Goal: Task Accomplishment & Management: Complete application form

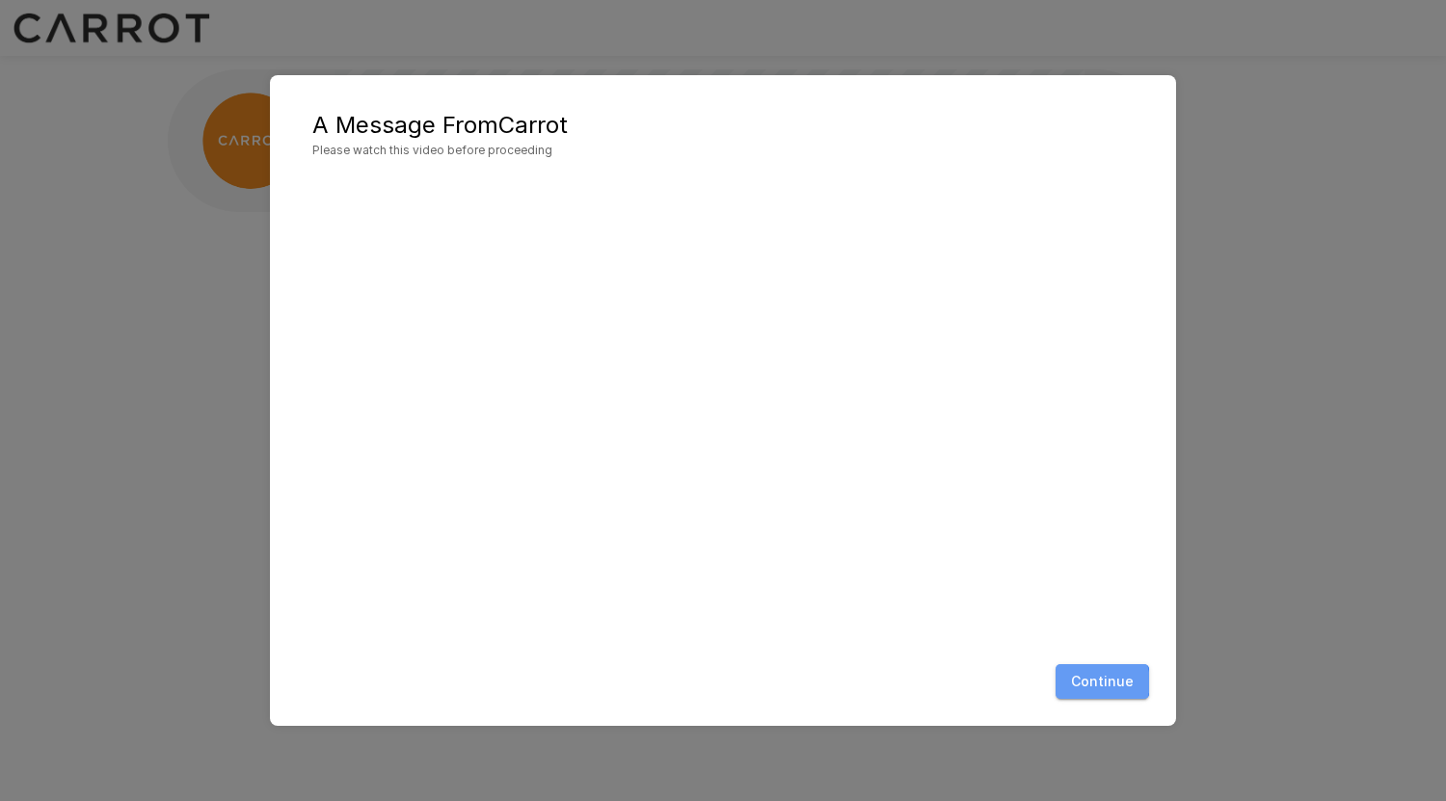
click at [1097, 682] on button "Continue" at bounding box center [1103, 682] width 94 height 36
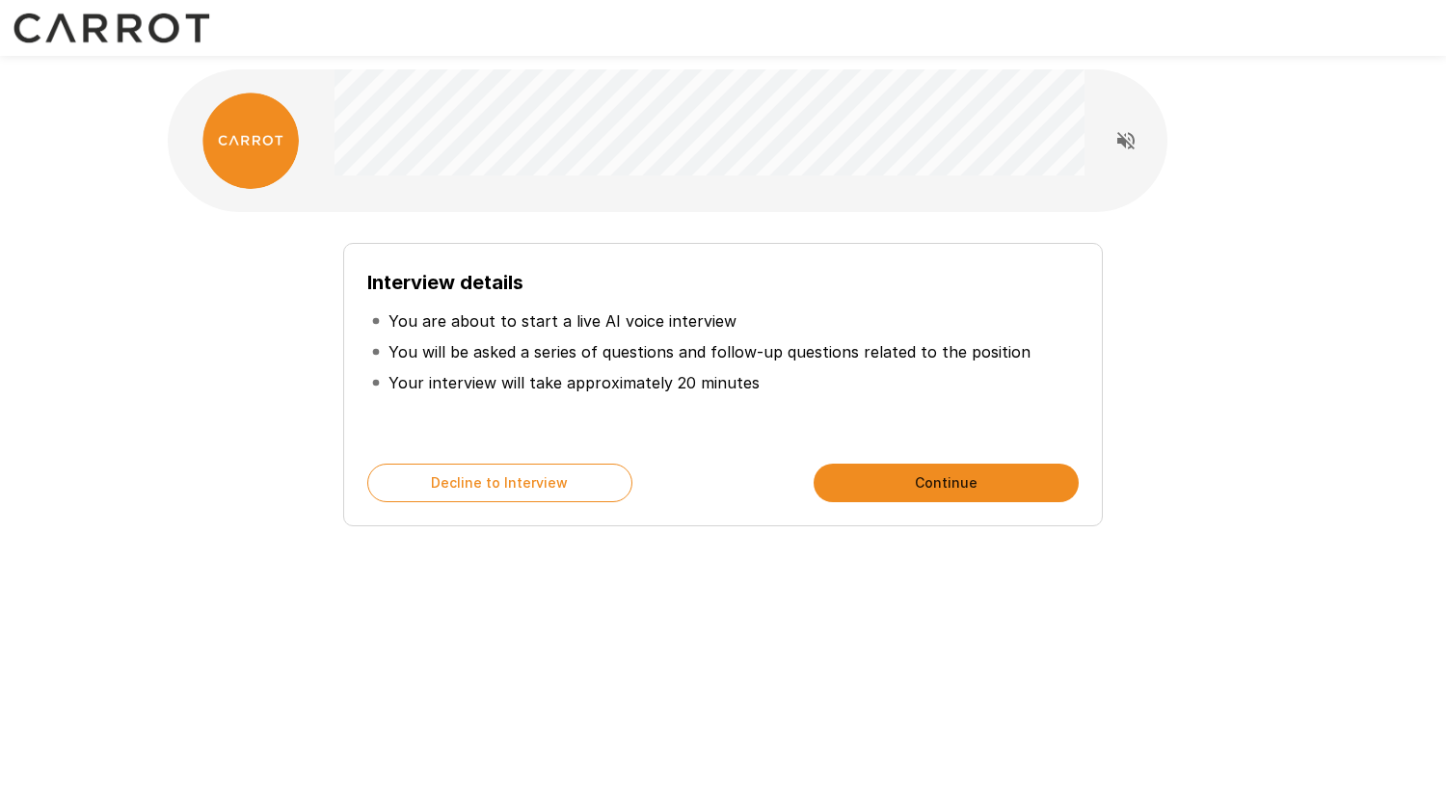
click at [903, 480] on button "Continue" at bounding box center [946, 483] width 265 height 39
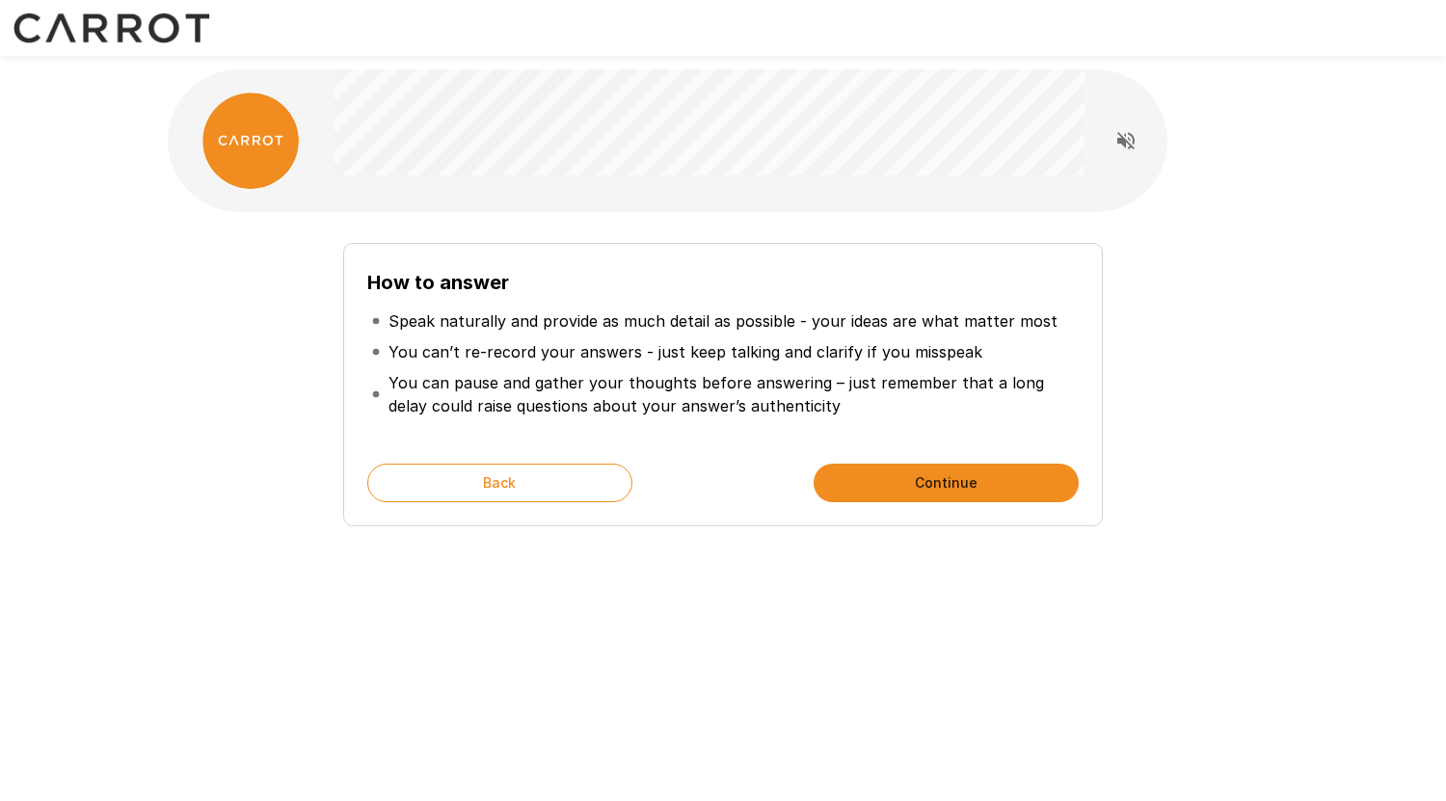
click at [903, 480] on button "Continue" at bounding box center [946, 483] width 265 height 39
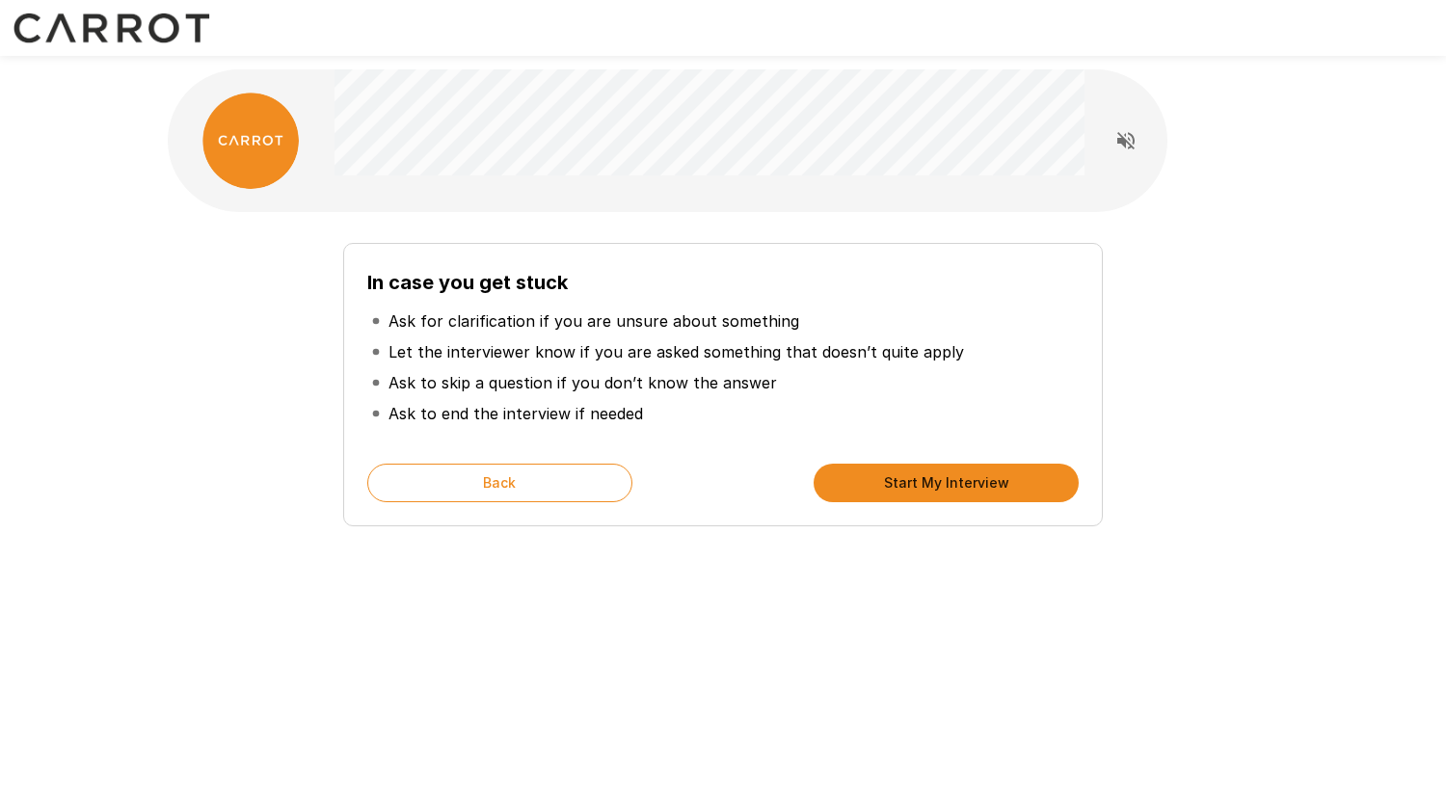
click at [903, 480] on button "Start My Interview" at bounding box center [946, 483] width 265 height 39
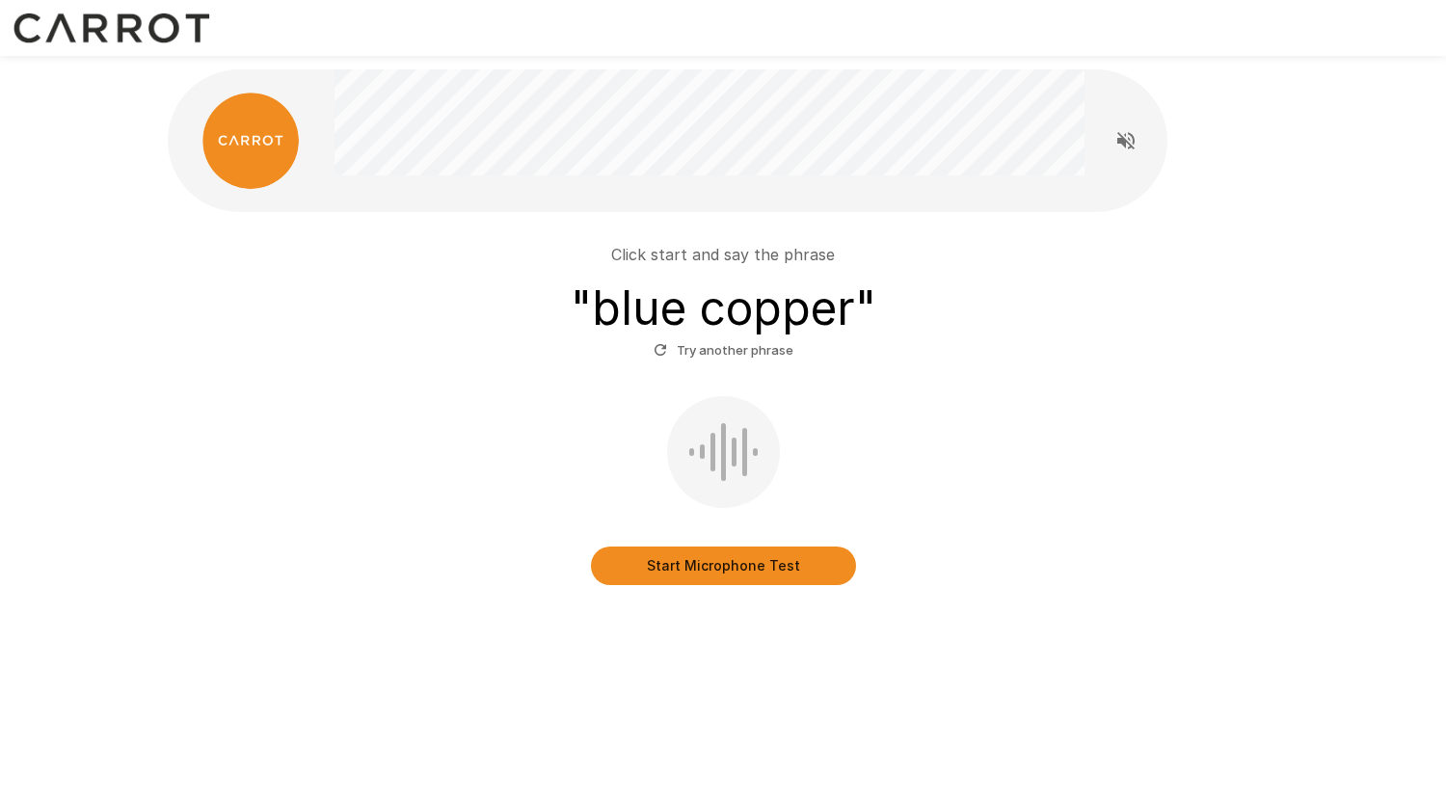
click at [752, 561] on button "Start Microphone Test" at bounding box center [723, 566] width 265 height 39
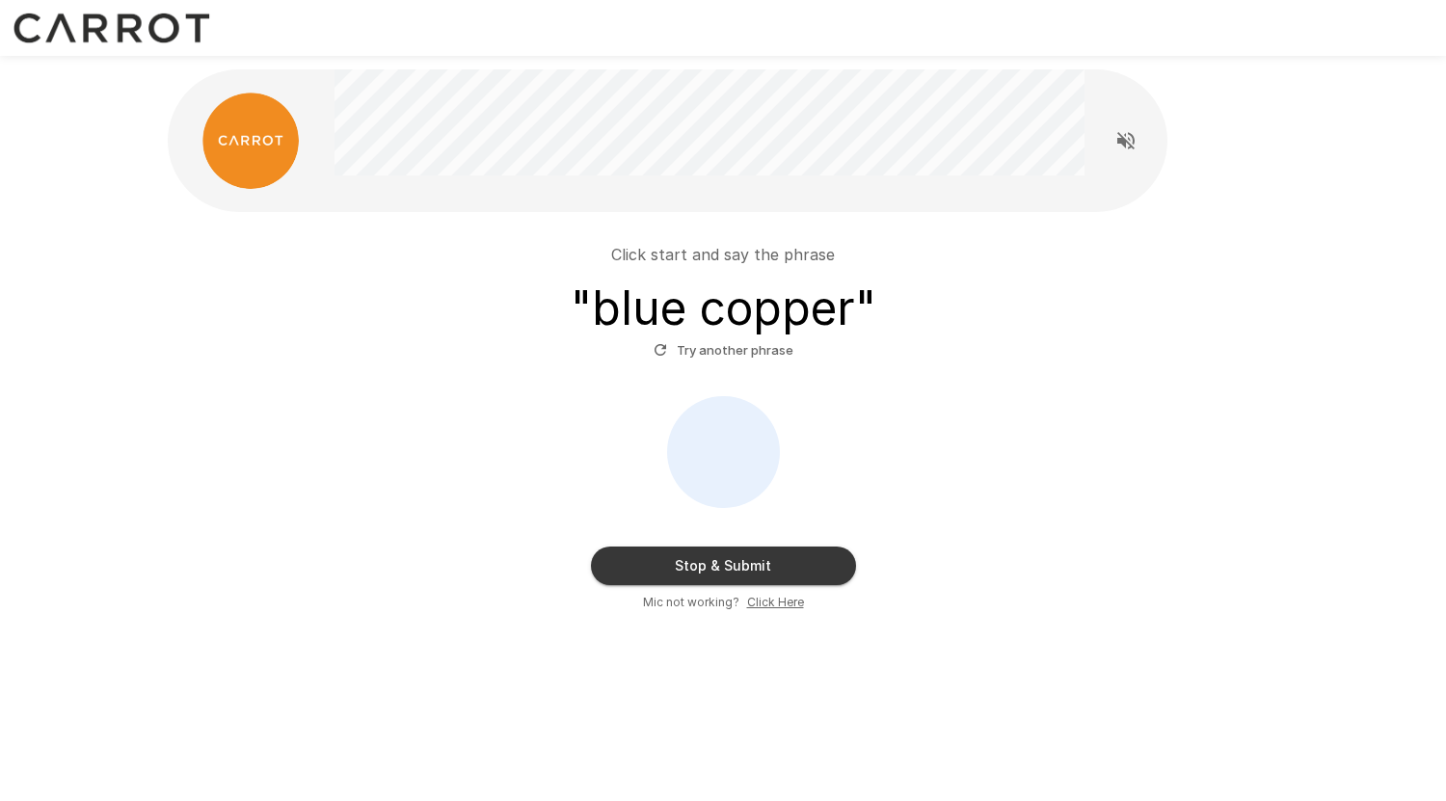
click at [752, 561] on button "Stop & Submit" at bounding box center [723, 566] width 265 height 39
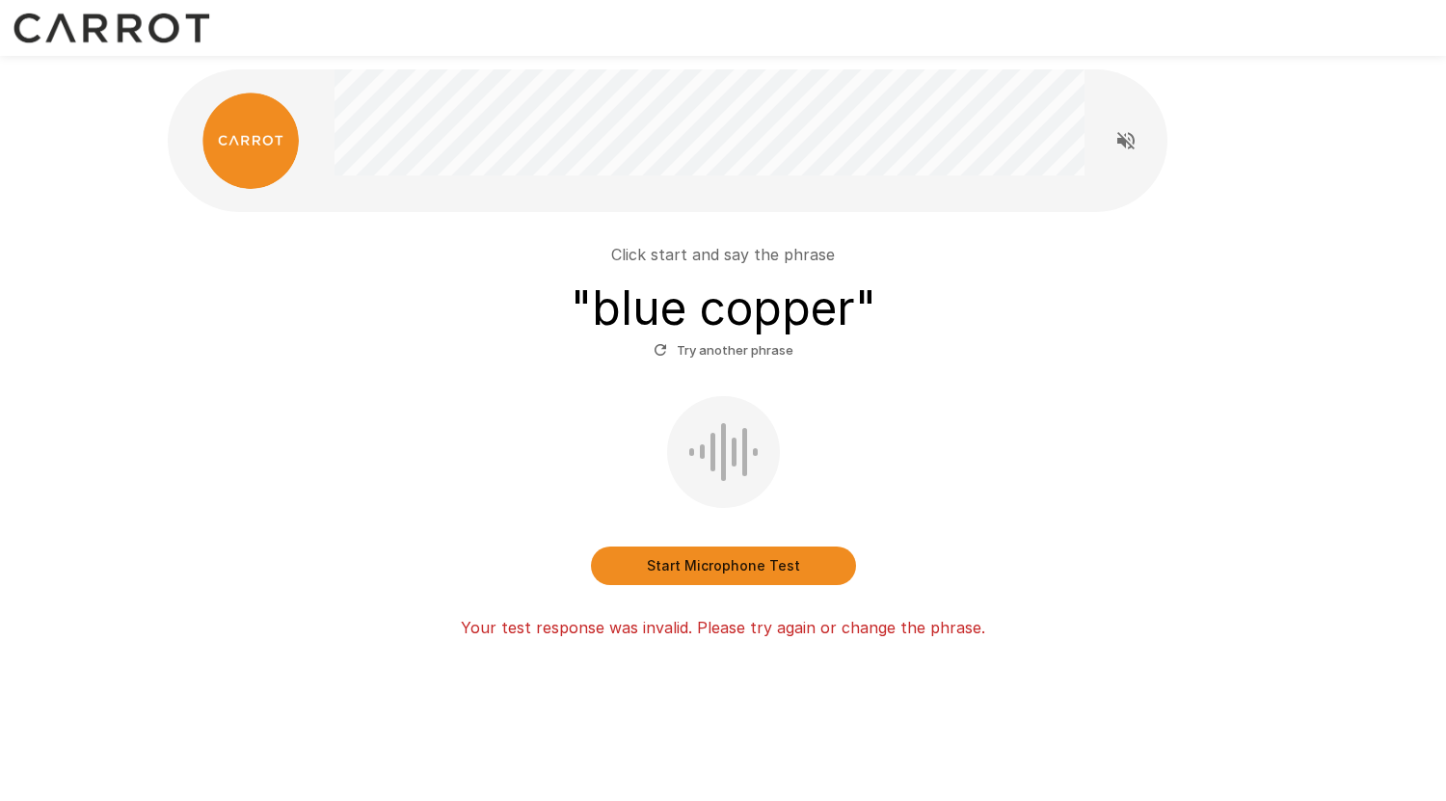
click at [728, 558] on button "Start Microphone Test" at bounding box center [723, 566] width 265 height 39
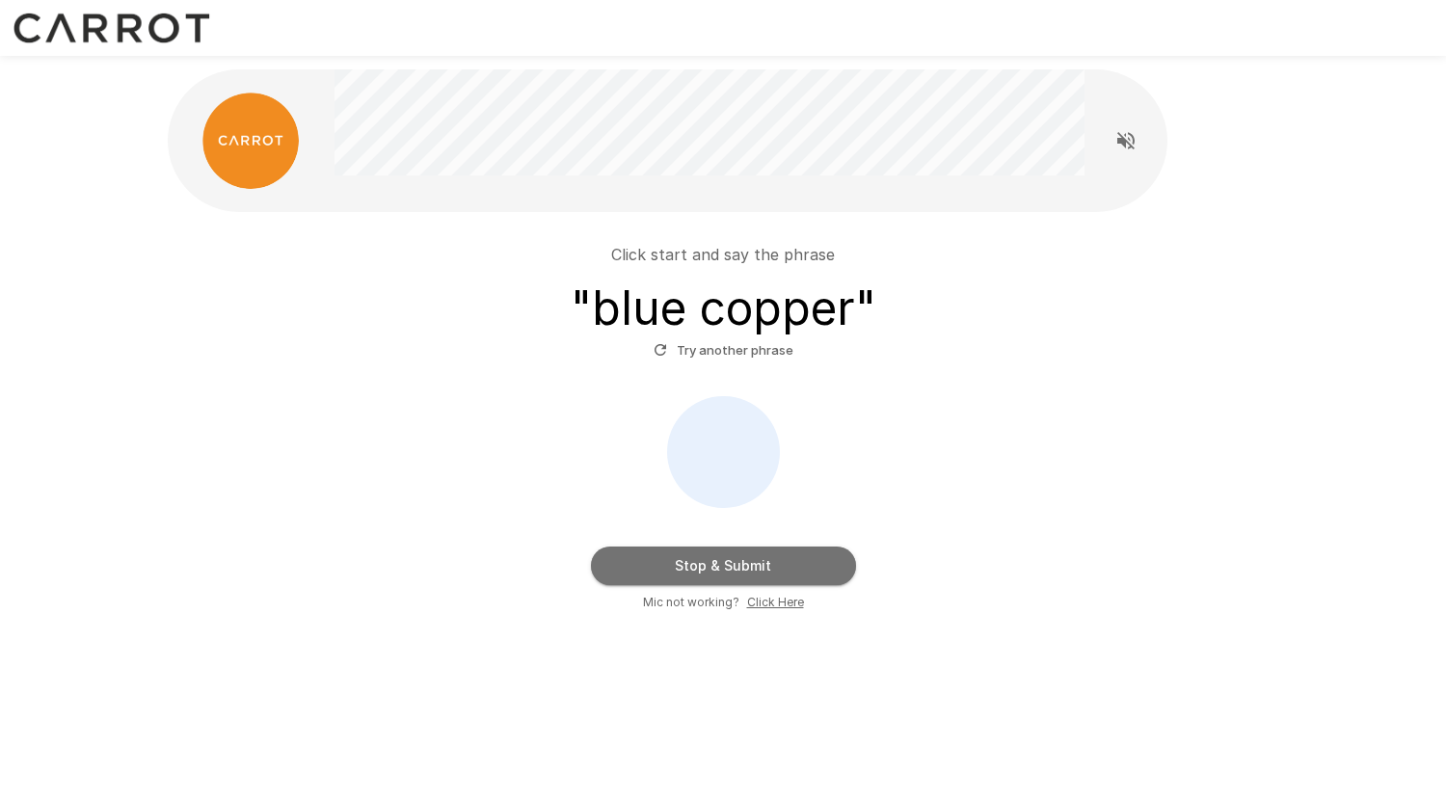
click at [735, 570] on button "Stop & Submit" at bounding box center [723, 566] width 265 height 39
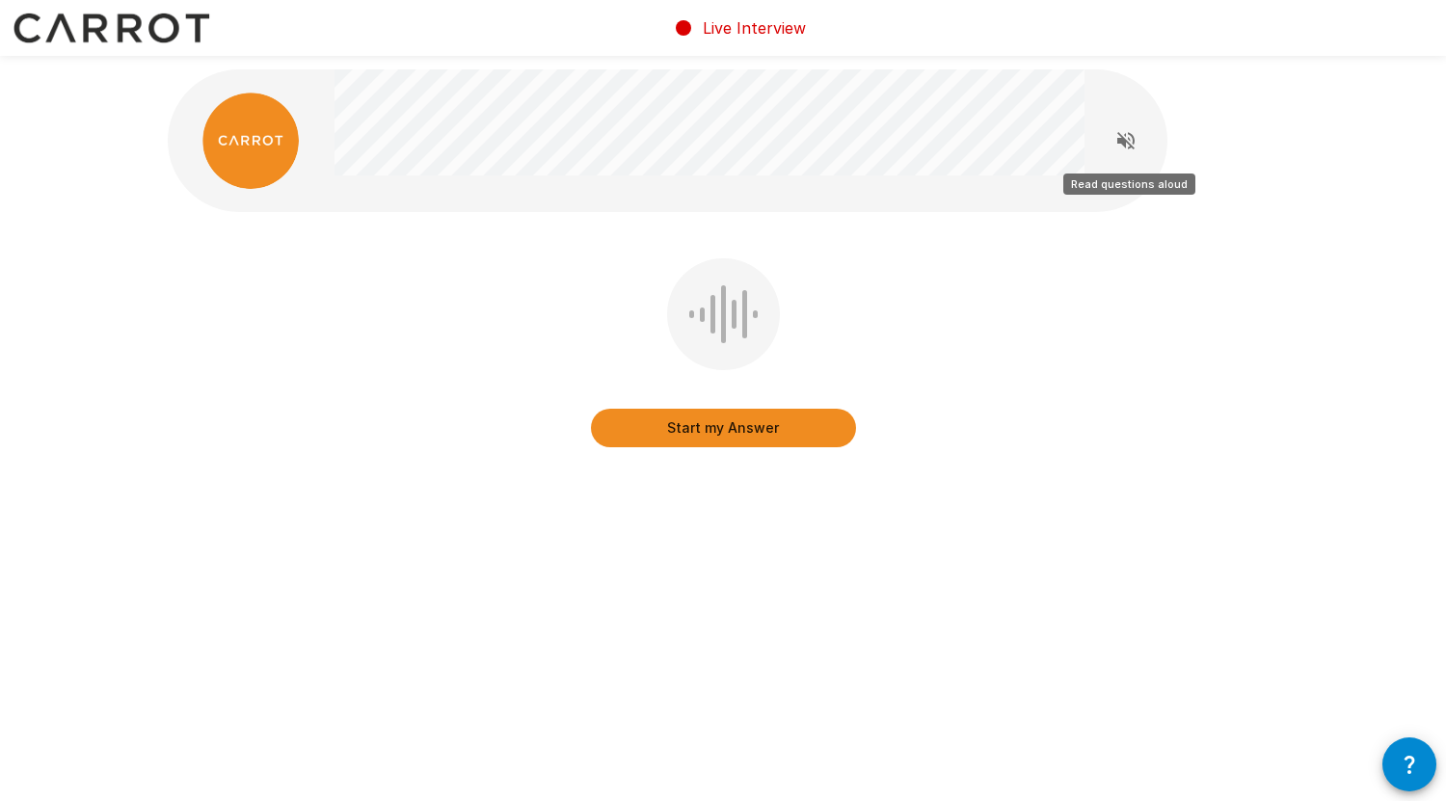
click at [1123, 147] on icon "Read questions aloud" at bounding box center [1125, 140] width 23 height 23
click at [728, 434] on button "Start my Answer" at bounding box center [723, 428] width 265 height 39
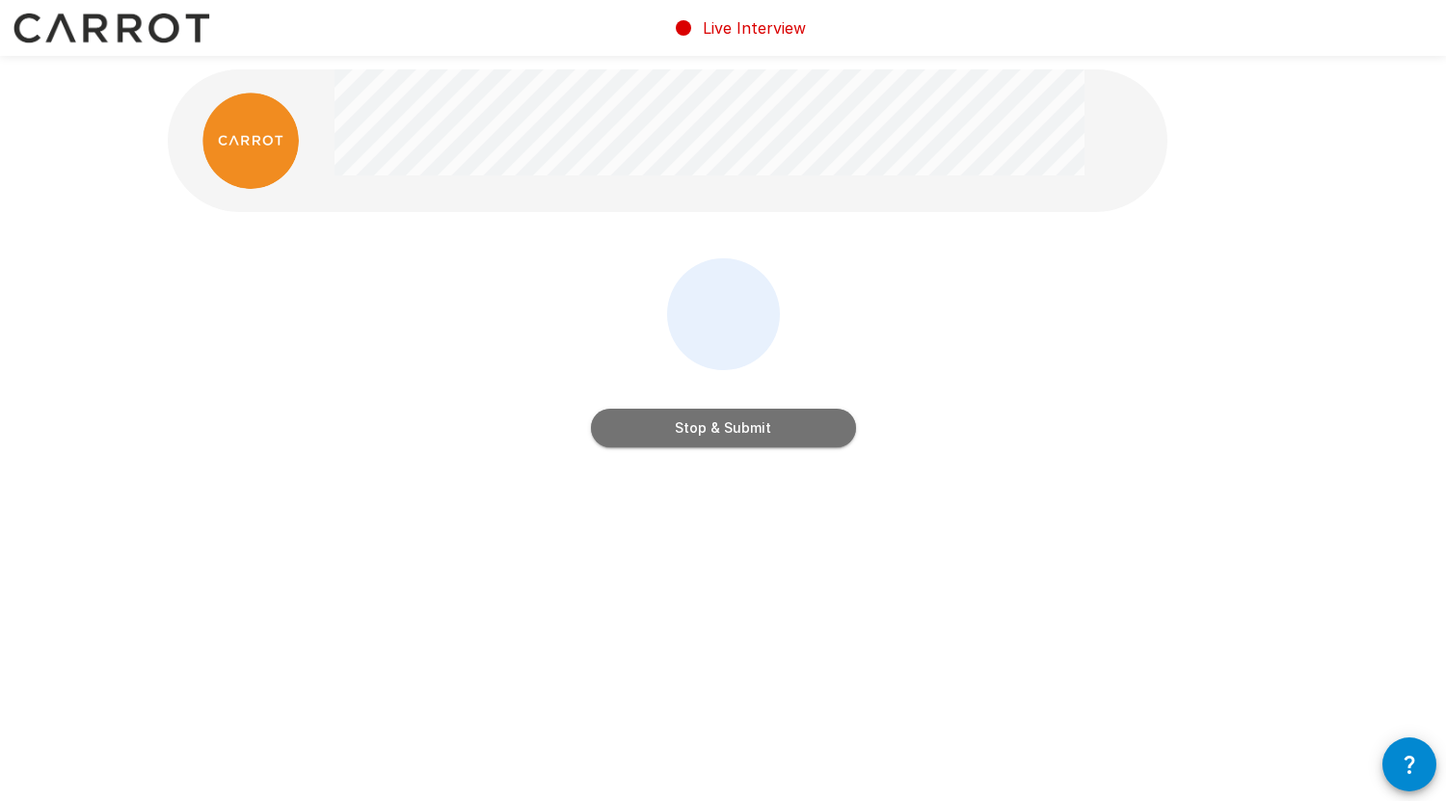
click at [728, 434] on button "Stop & Submit" at bounding box center [723, 428] width 265 height 39
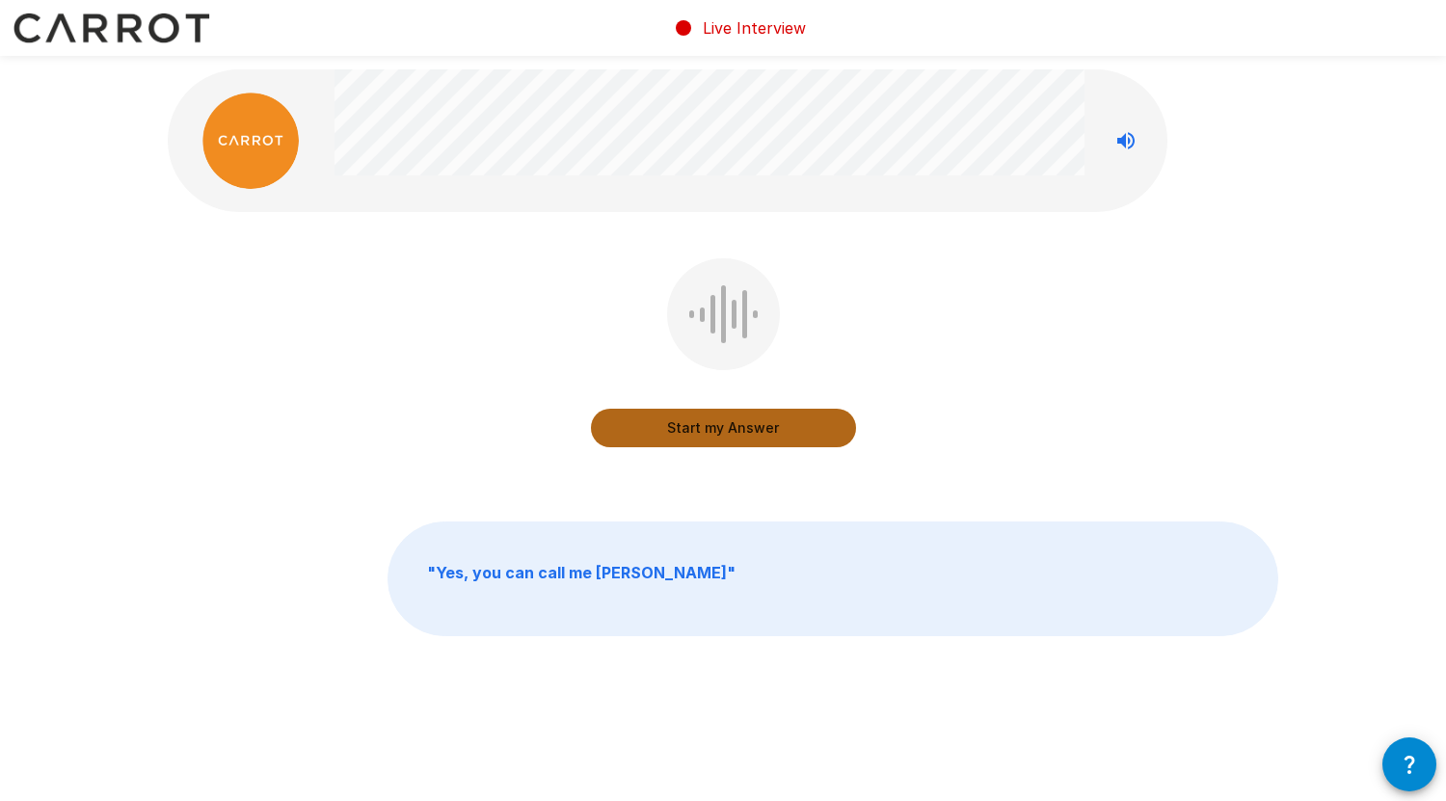
click at [745, 424] on button "Start my Answer" at bounding box center [723, 428] width 265 height 39
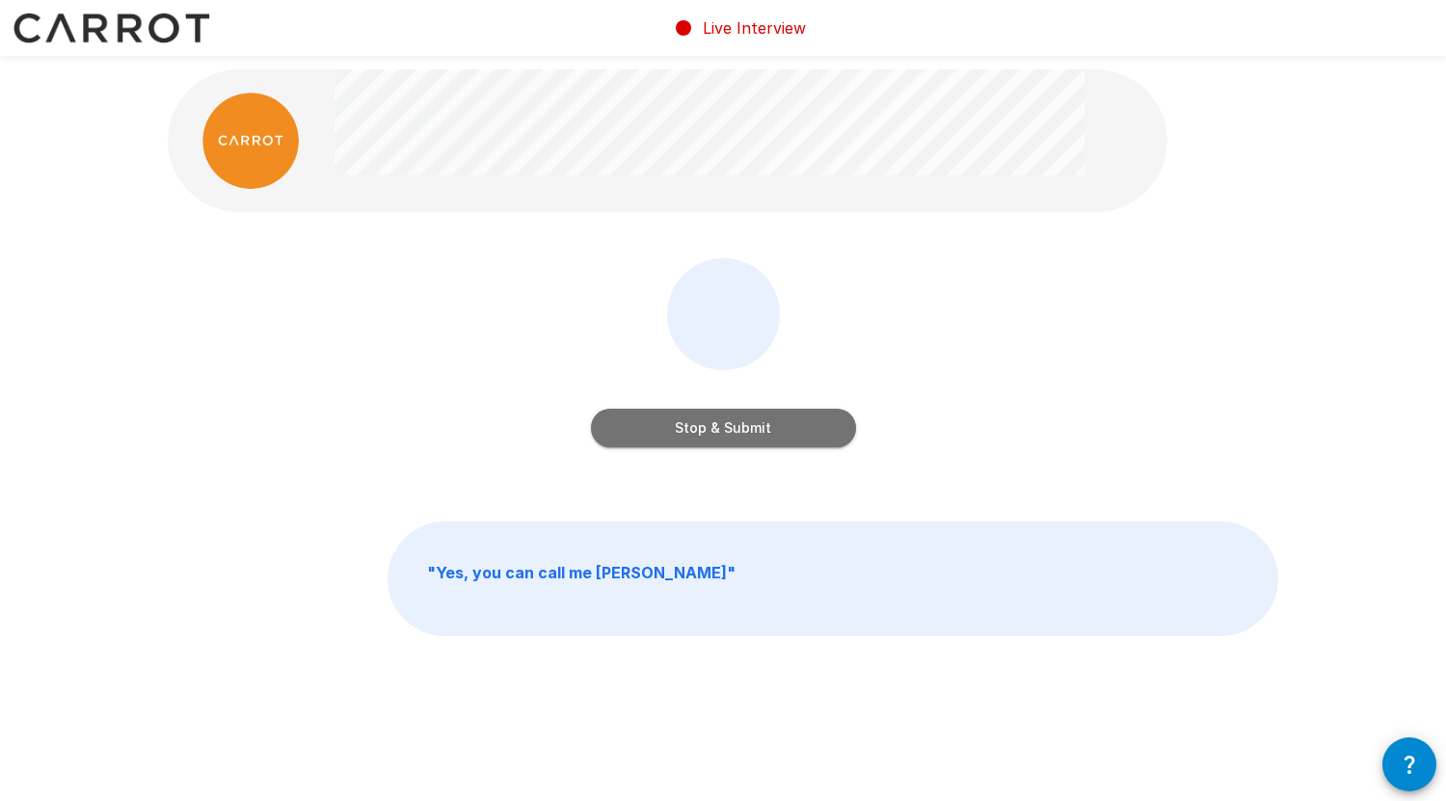
click at [745, 423] on button "Stop & Submit" at bounding box center [723, 428] width 265 height 39
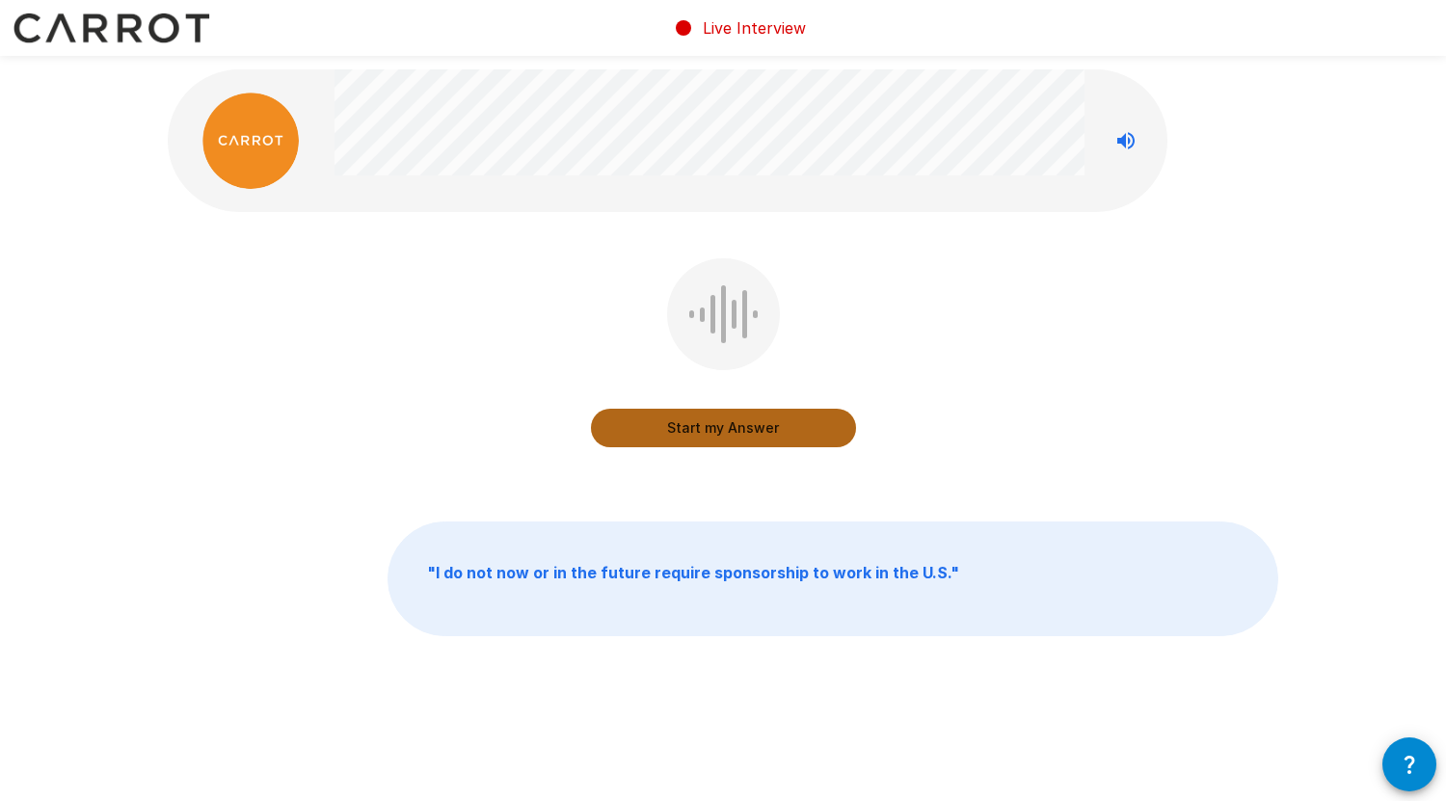
click at [727, 431] on button "Start my Answer" at bounding box center [723, 428] width 265 height 39
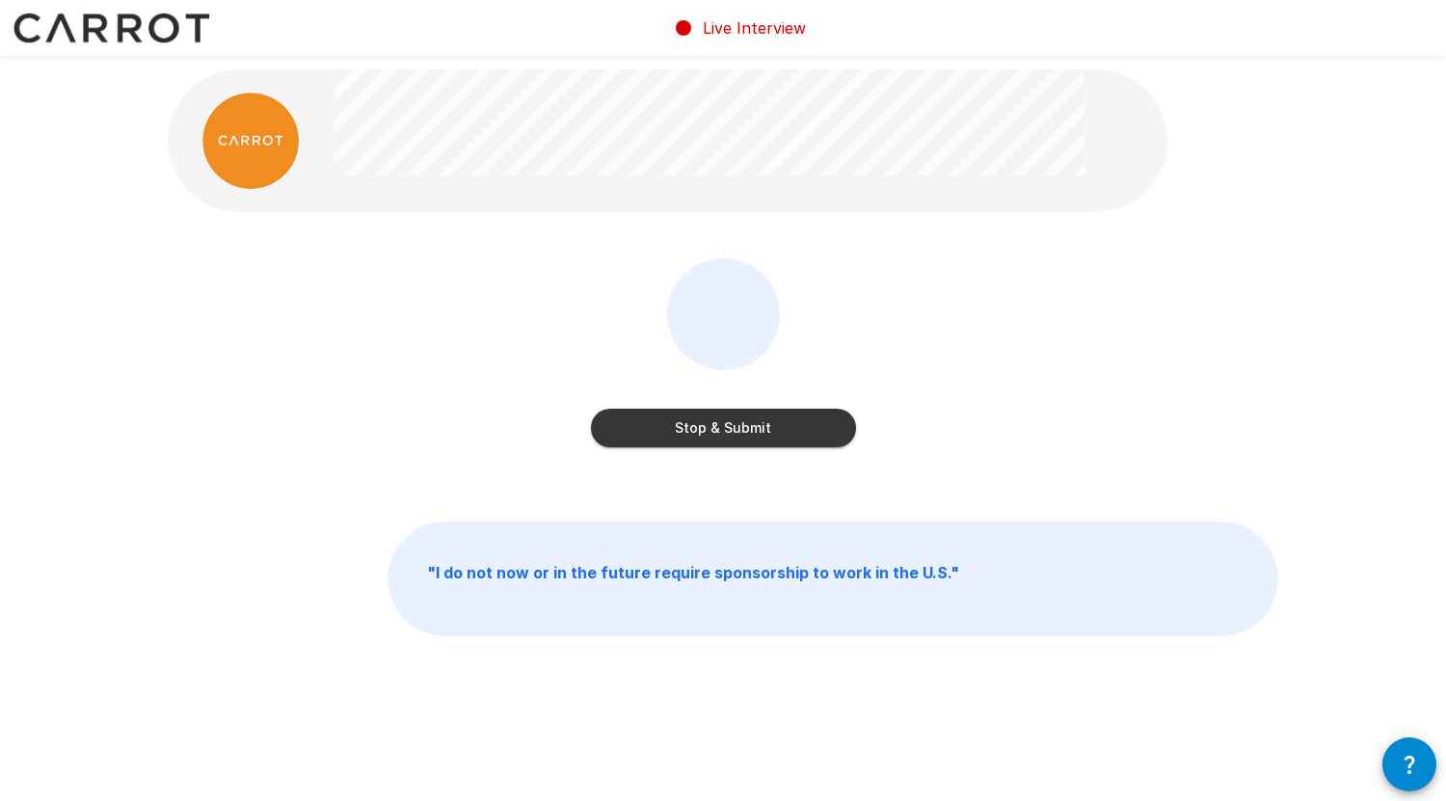
click at [727, 431] on button "Stop & Submit" at bounding box center [723, 428] width 265 height 39
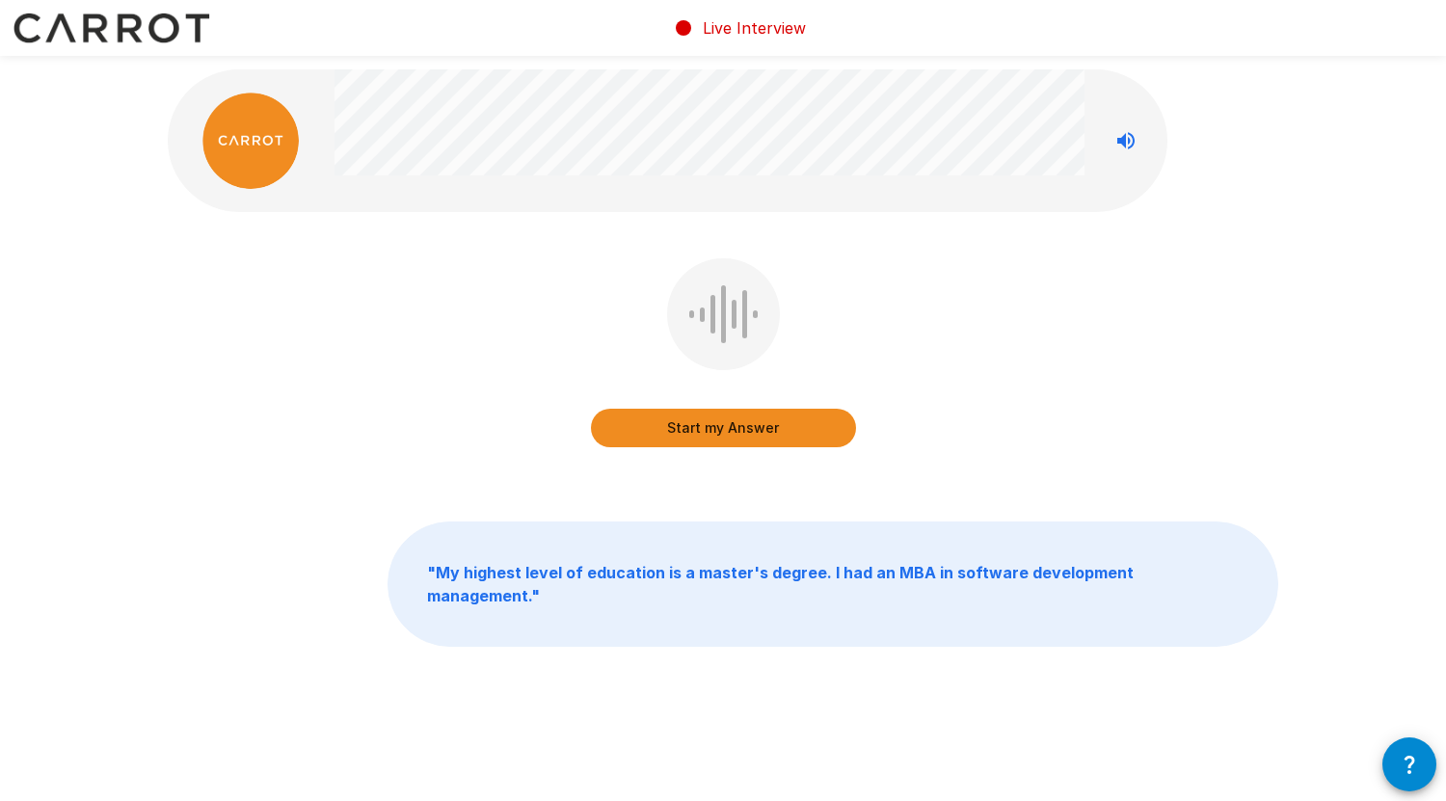
click at [727, 431] on button "Start my Answer" at bounding box center [723, 428] width 265 height 39
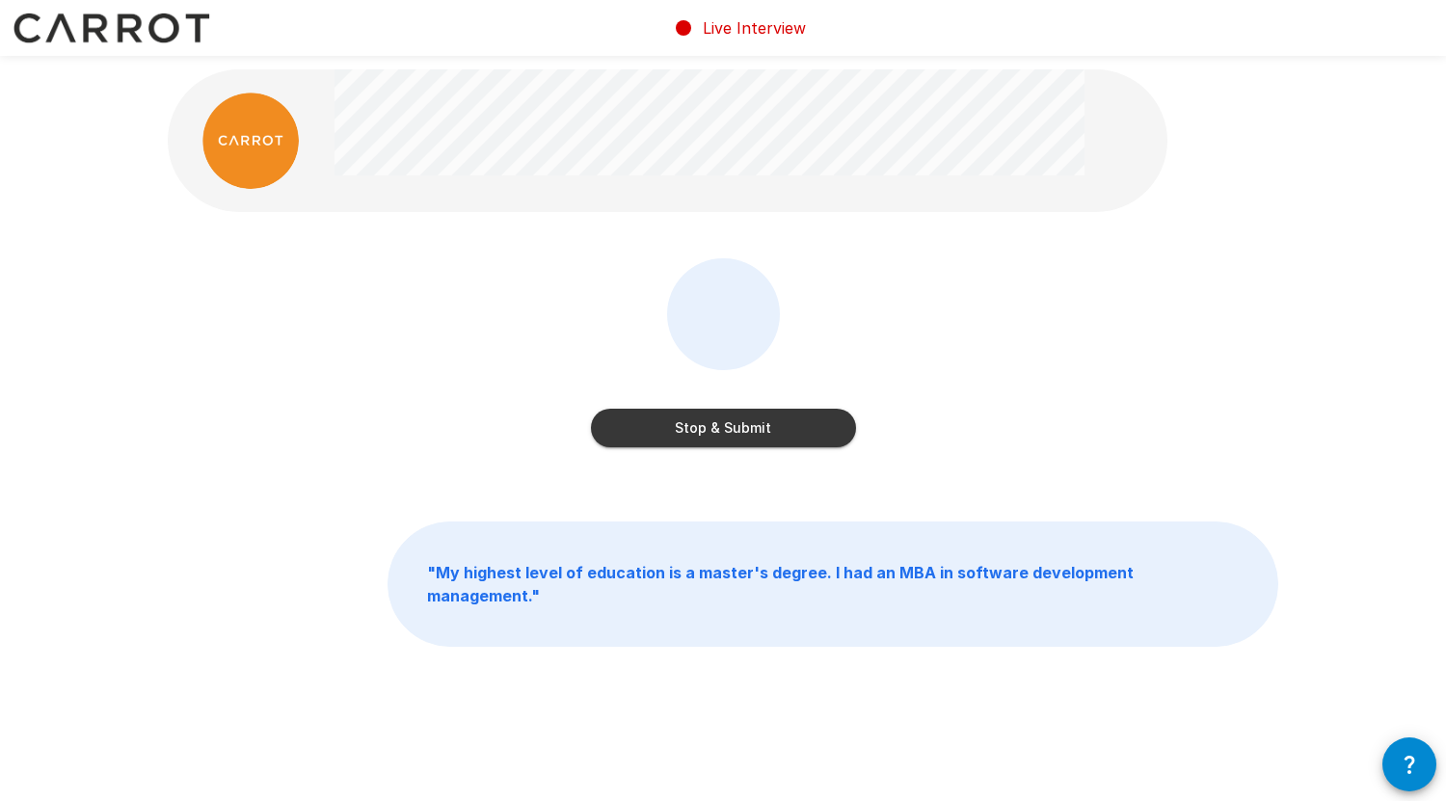
click at [727, 431] on button "Stop & Submit" at bounding box center [723, 428] width 265 height 39
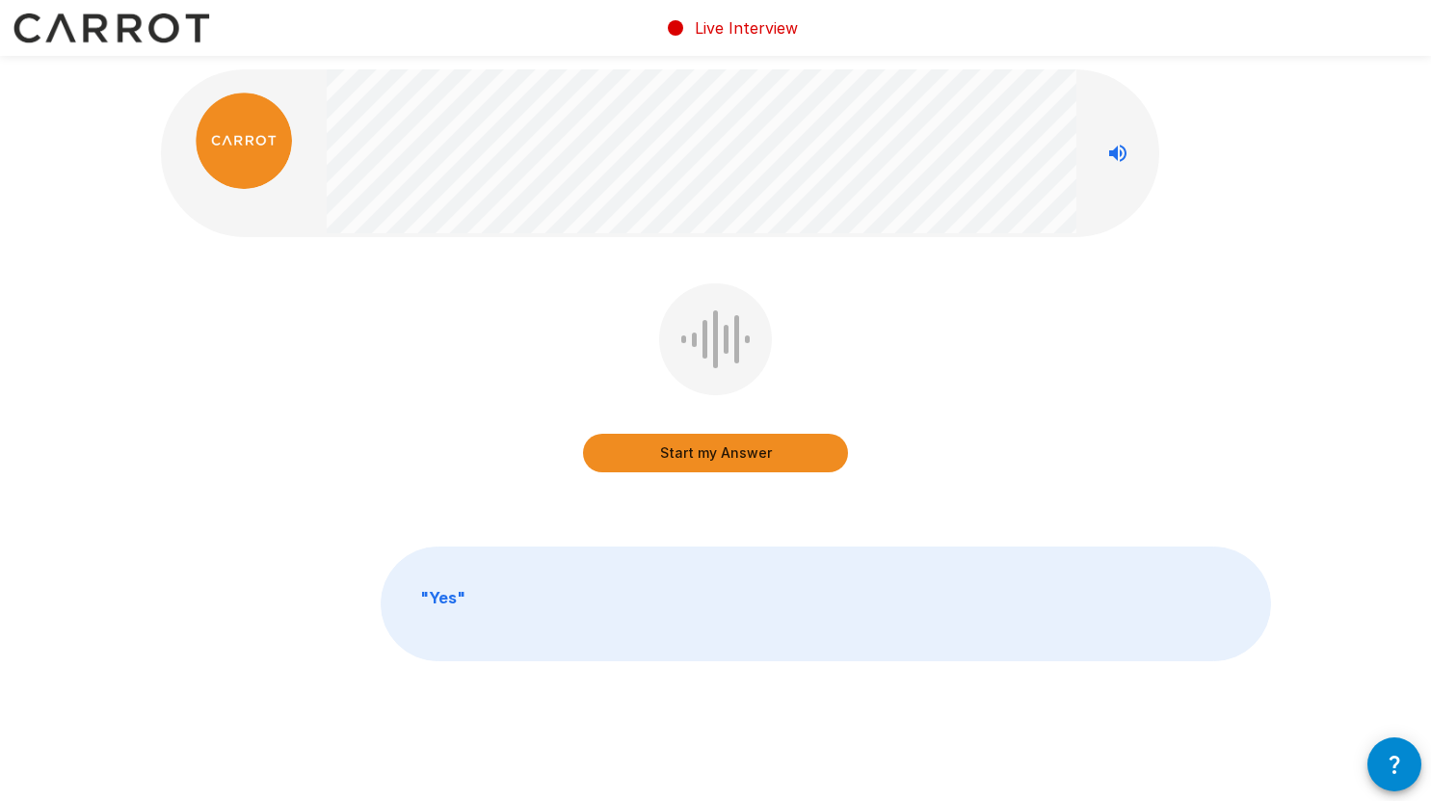
click at [701, 455] on button "Start my Answer" at bounding box center [715, 453] width 265 height 39
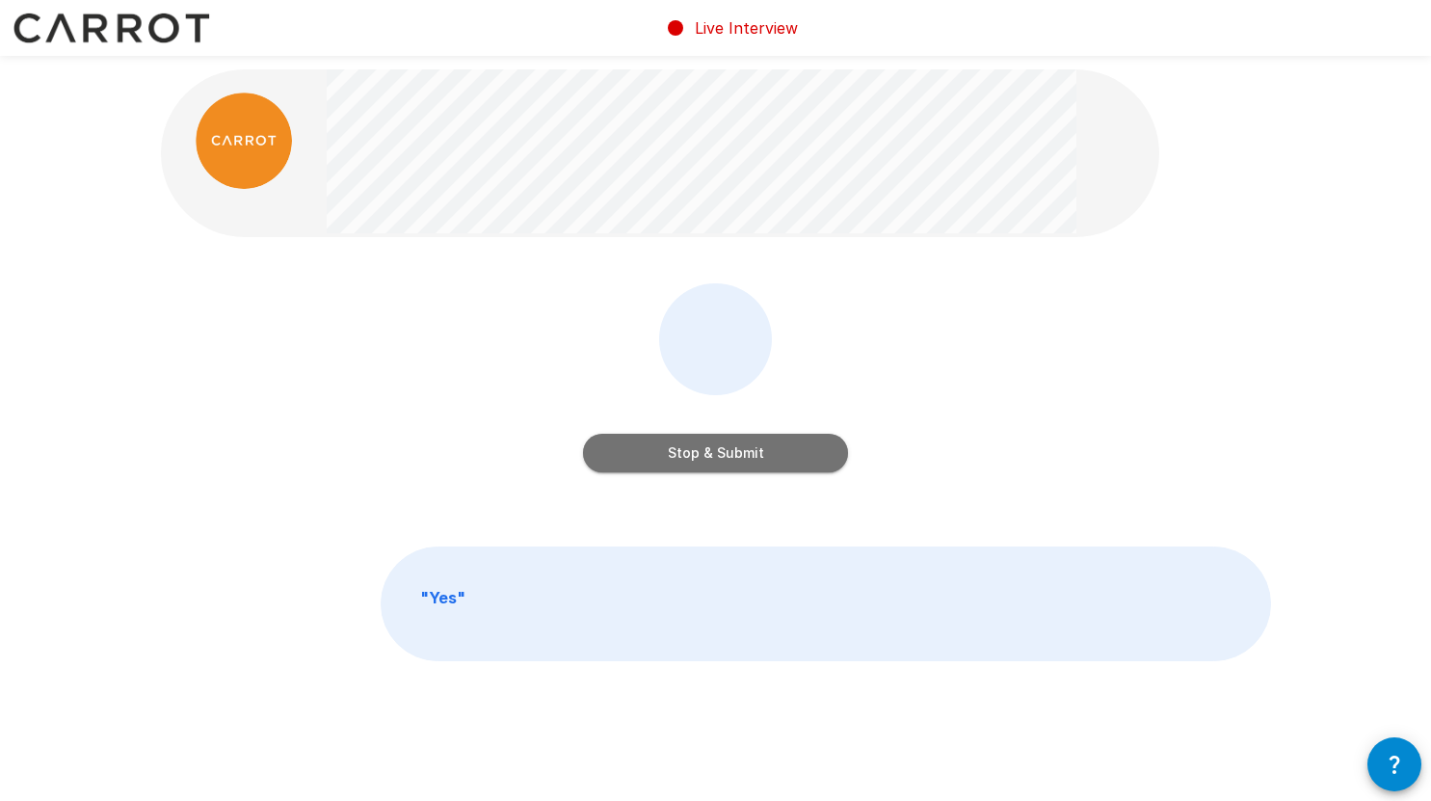
click at [705, 439] on button "Stop & Submit" at bounding box center [715, 453] width 265 height 39
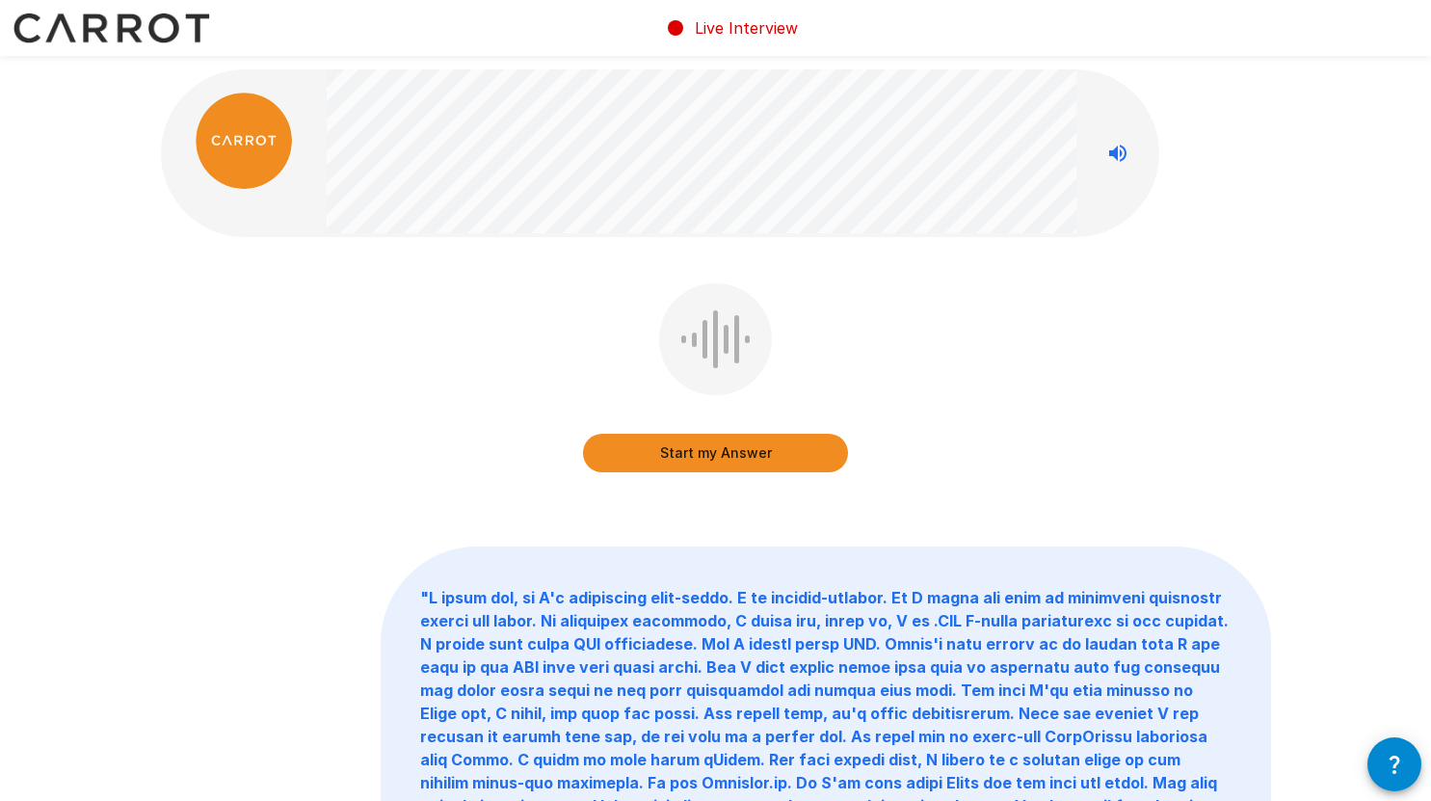
click at [707, 454] on button "Start my Answer" at bounding box center [715, 453] width 265 height 39
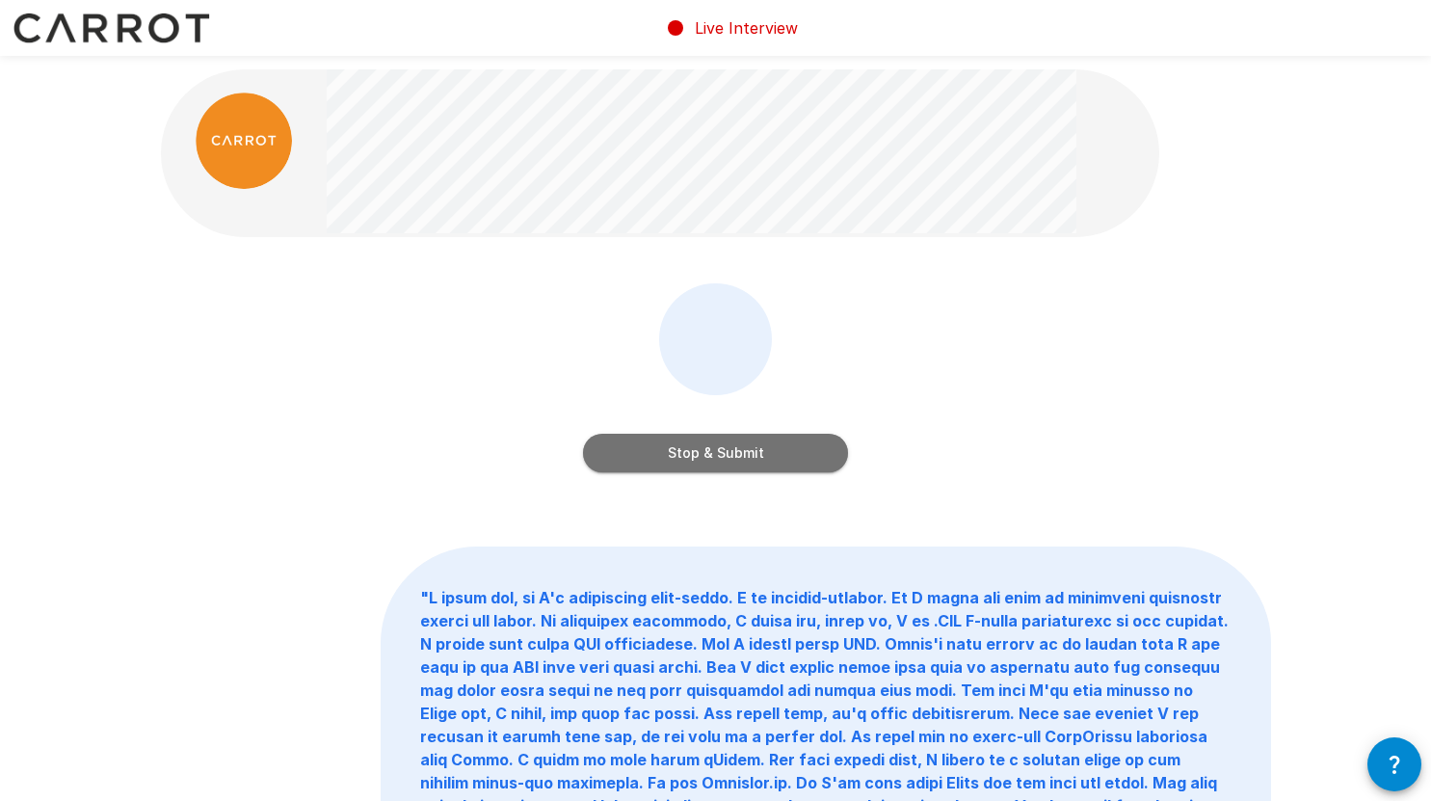
click at [707, 454] on button "Stop & Submit" at bounding box center [715, 453] width 265 height 39
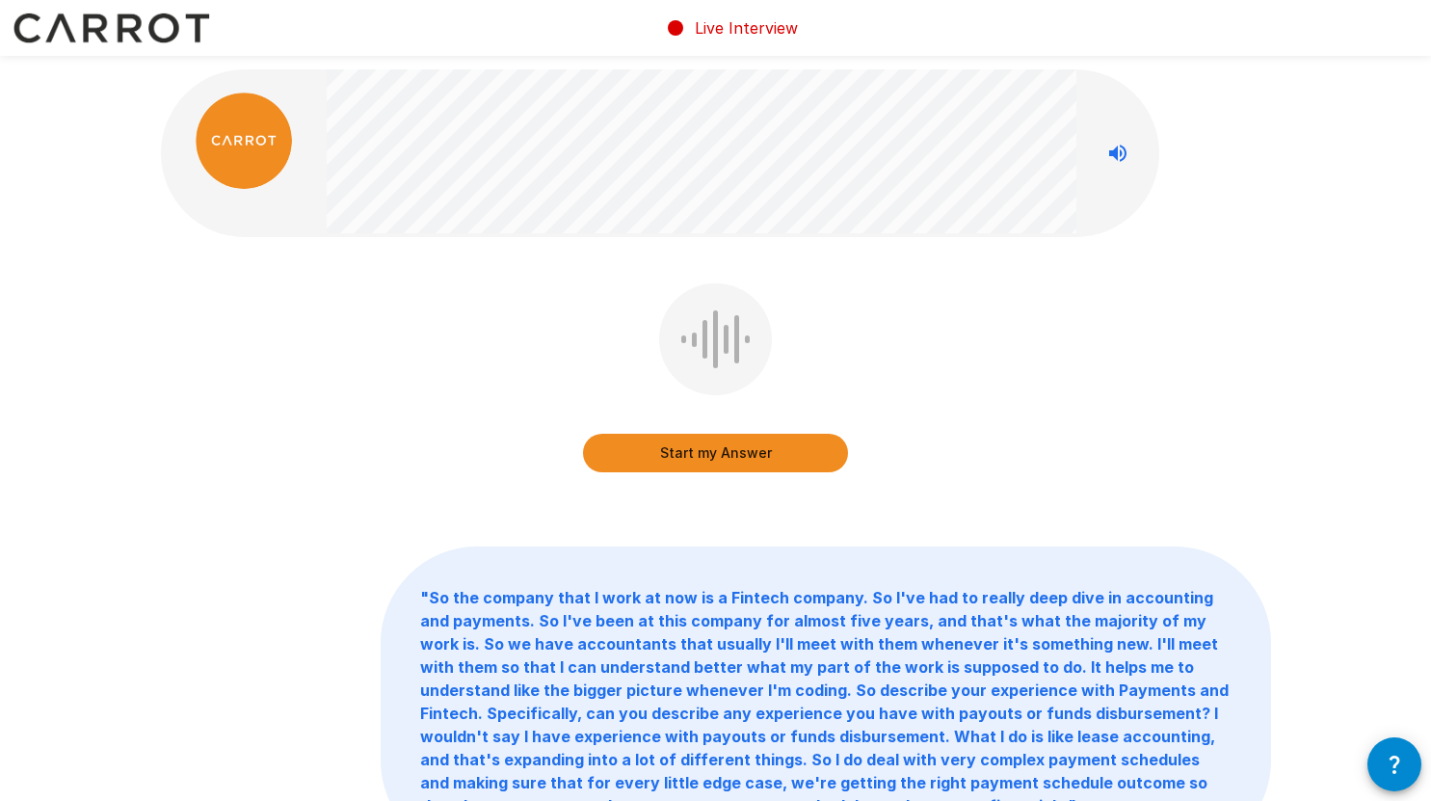
click at [707, 454] on button "Start my Answer" at bounding box center [715, 453] width 265 height 39
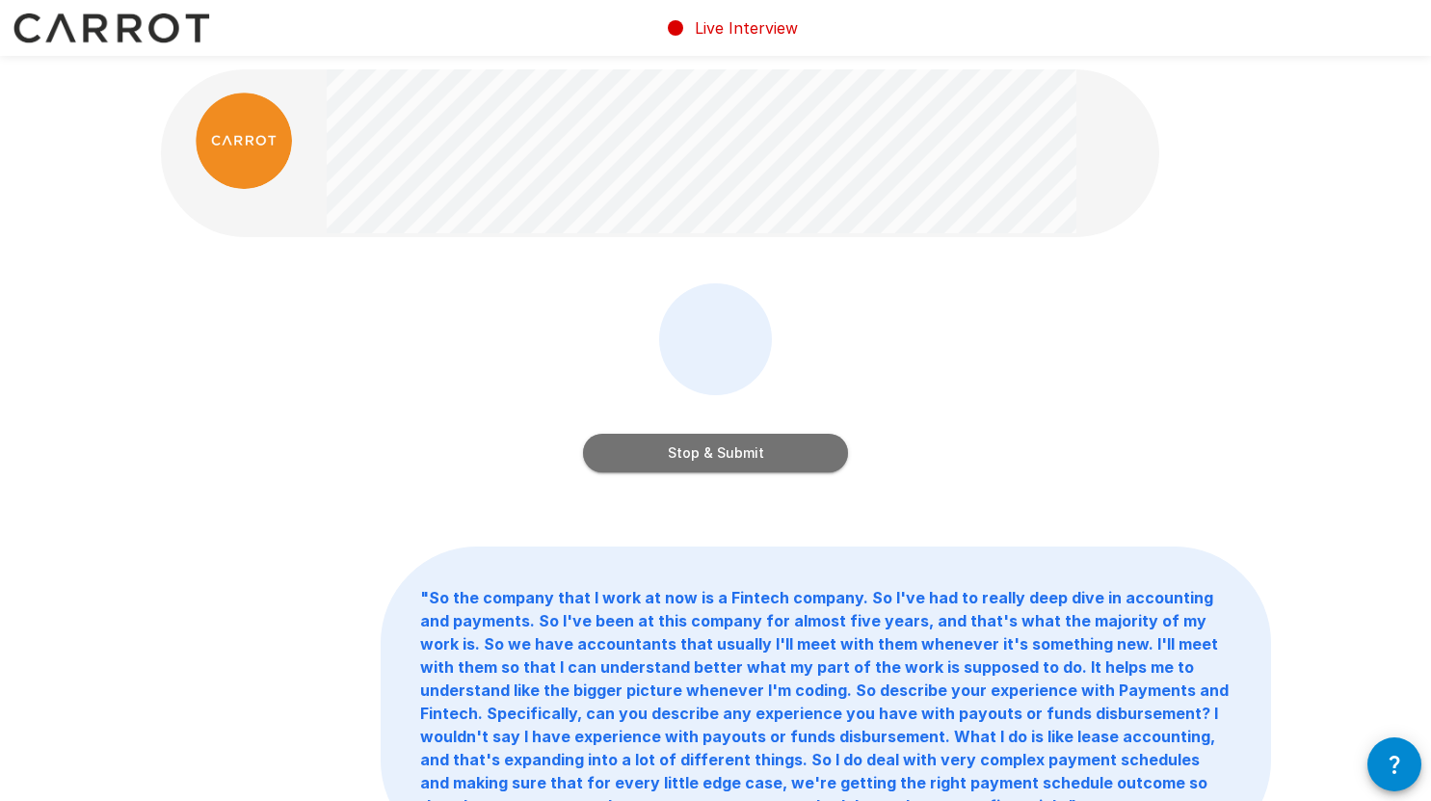
click at [707, 454] on button "Stop & Submit" at bounding box center [715, 453] width 265 height 39
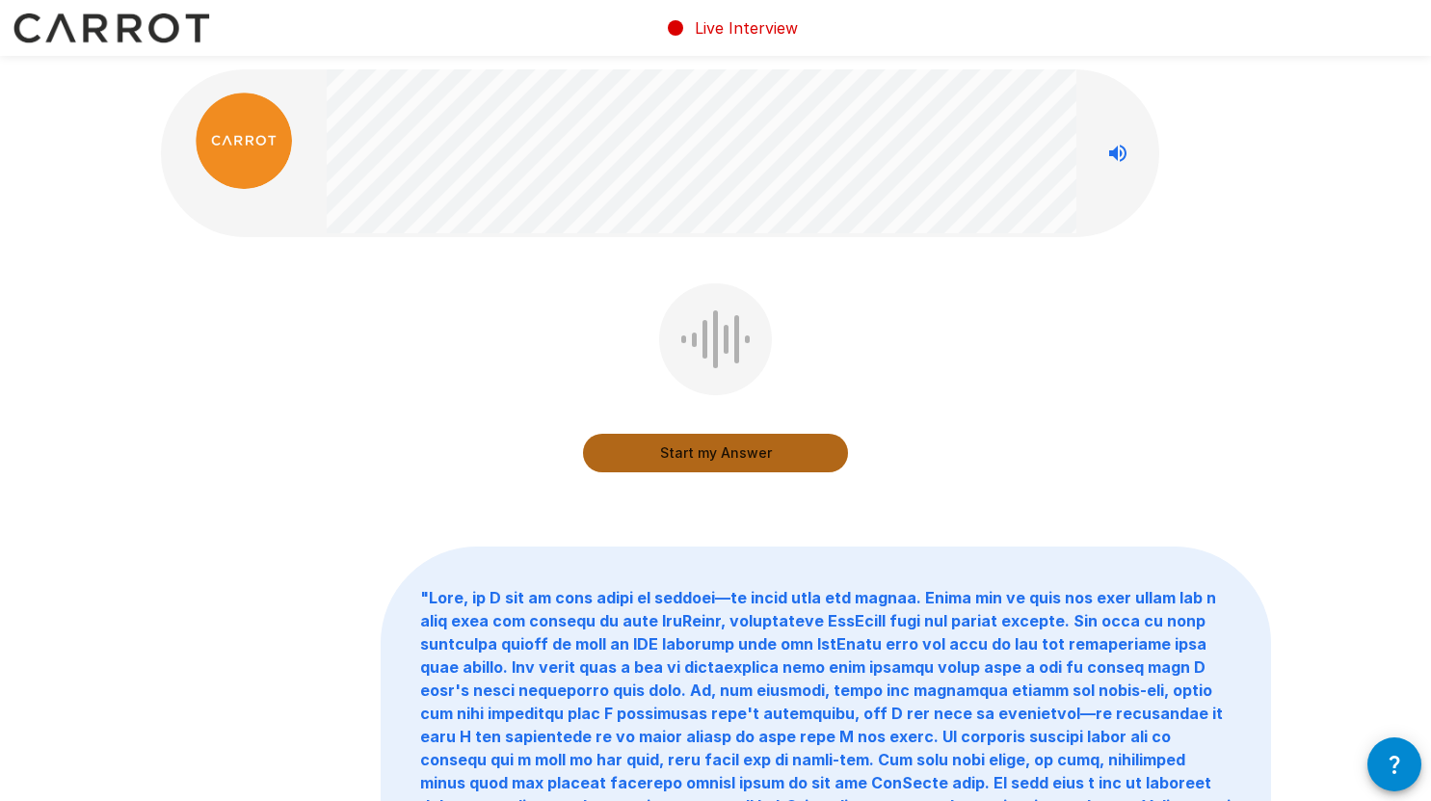
click at [721, 451] on button "Start my Answer" at bounding box center [715, 453] width 265 height 39
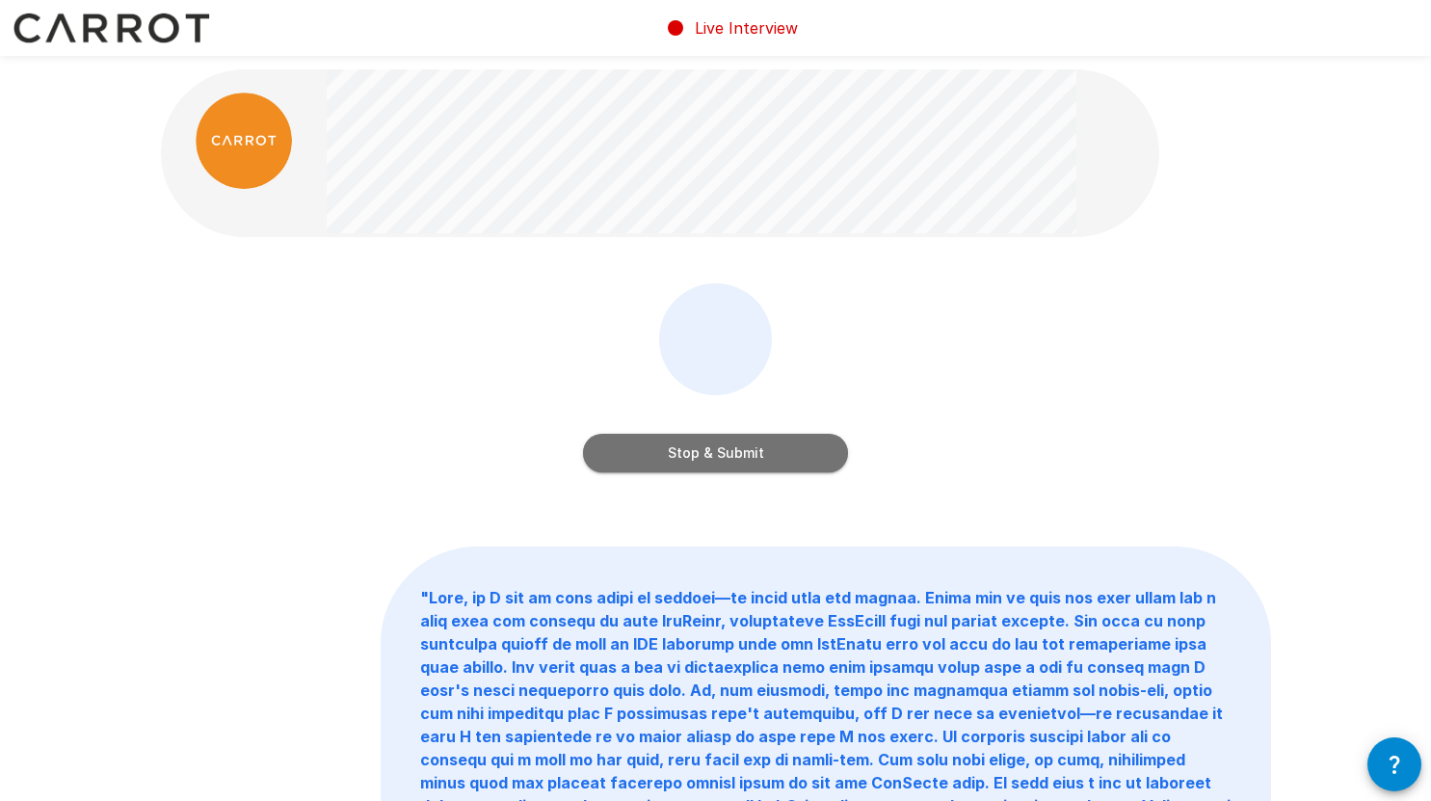
click at [721, 451] on button "Stop & Submit" at bounding box center [715, 453] width 265 height 39
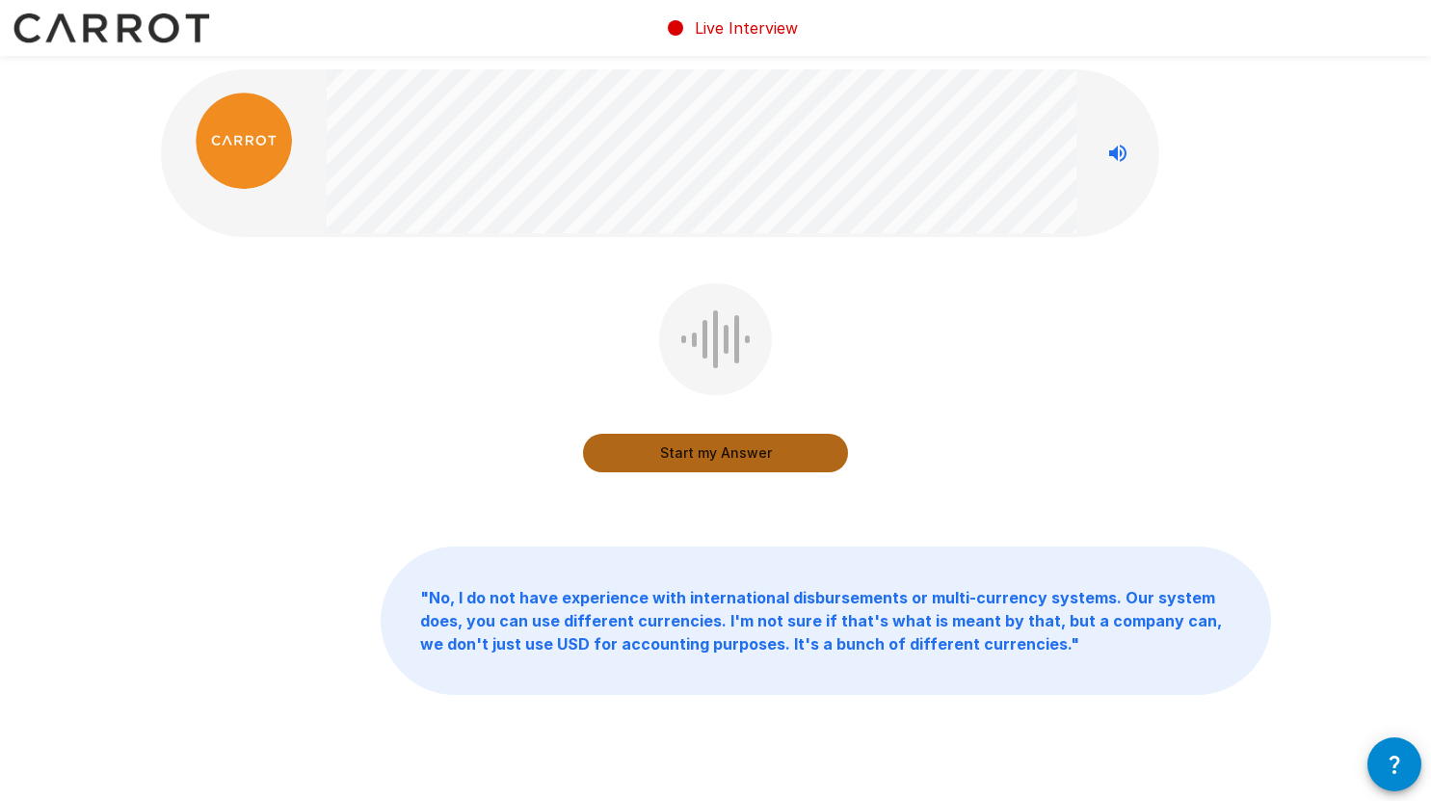
click at [680, 463] on button "Start my Answer" at bounding box center [715, 453] width 265 height 39
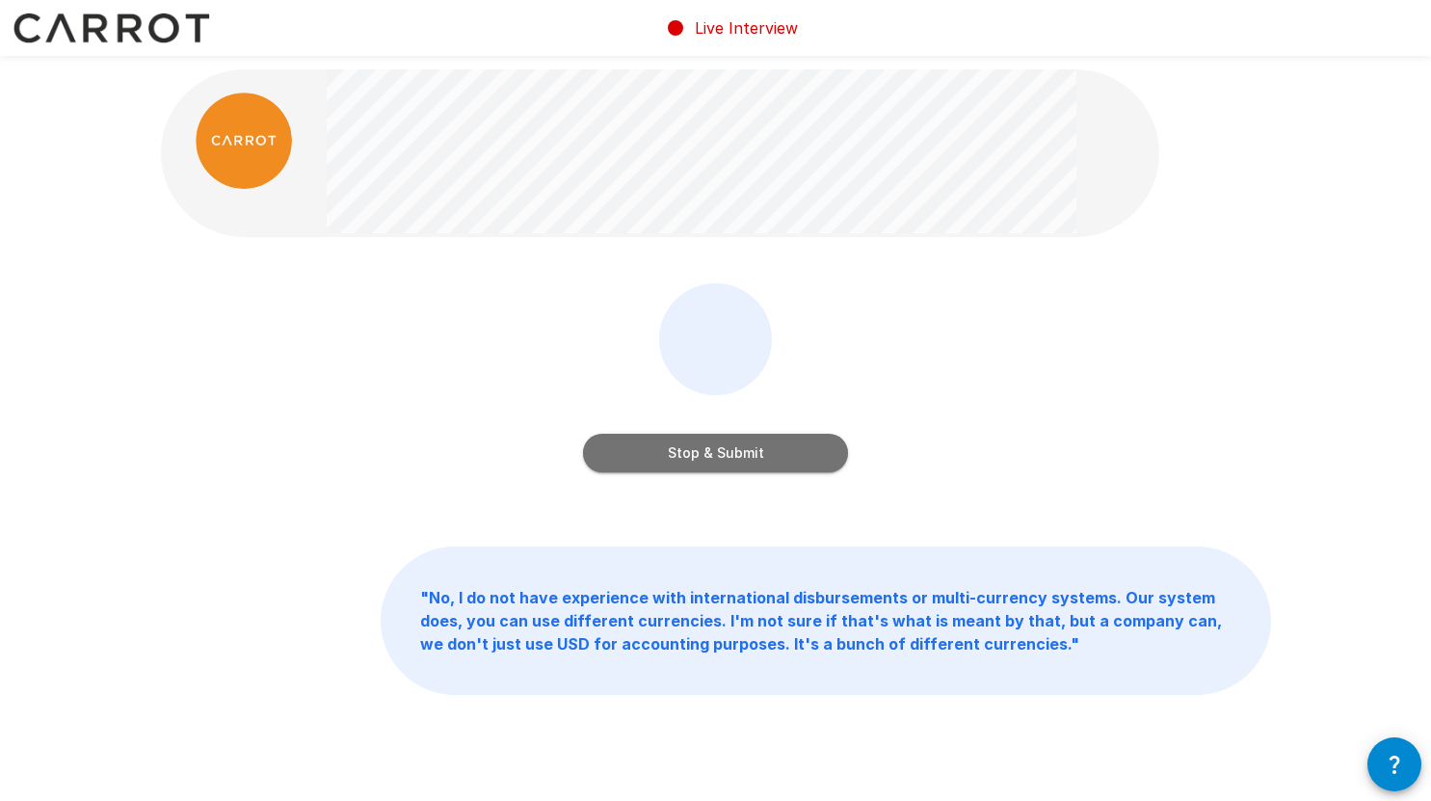
click at [696, 457] on button "Stop & Submit" at bounding box center [715, 453] width 265 height 39
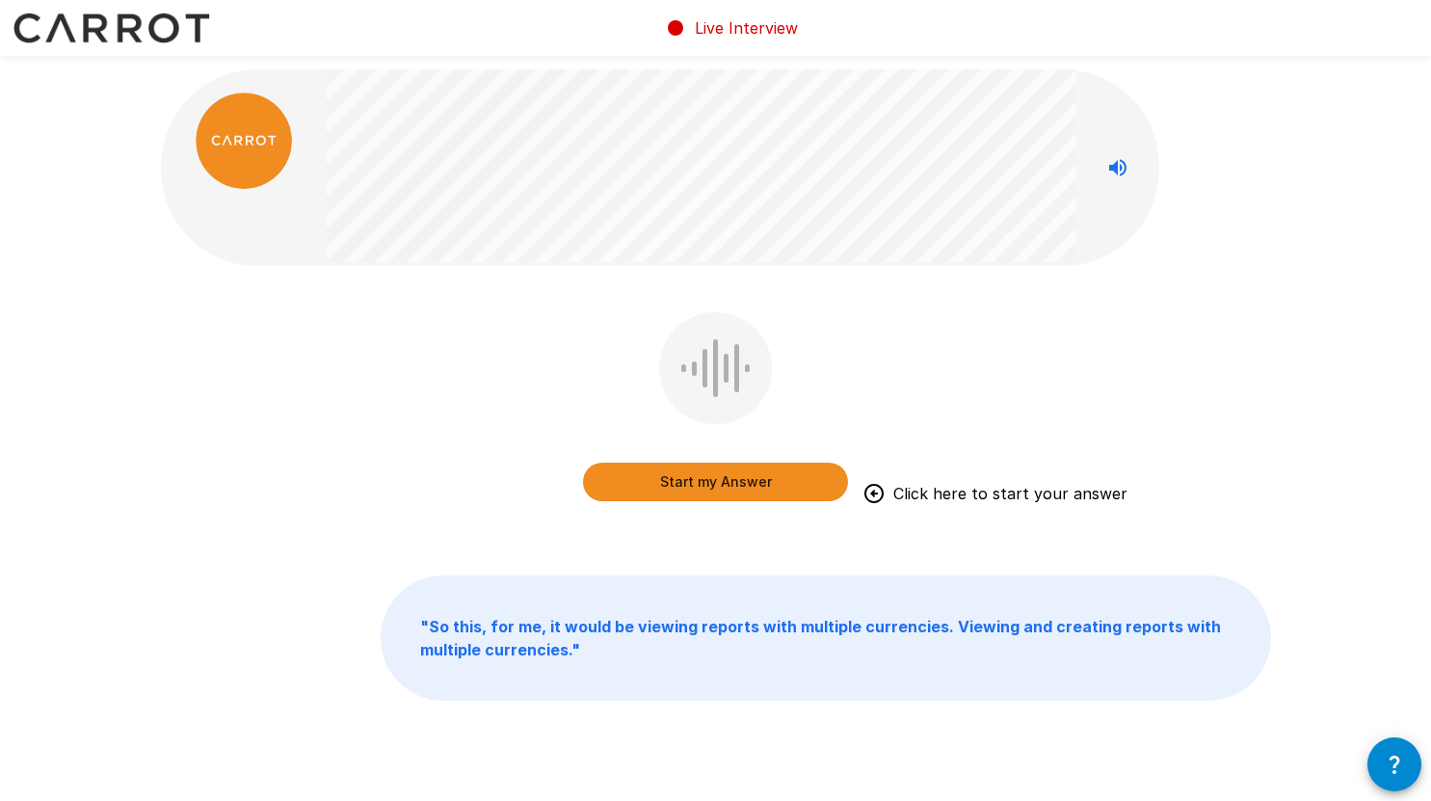
click at [702, 478] on button "Start my Answer" at bounding box center [715, 482] width 265 height 39
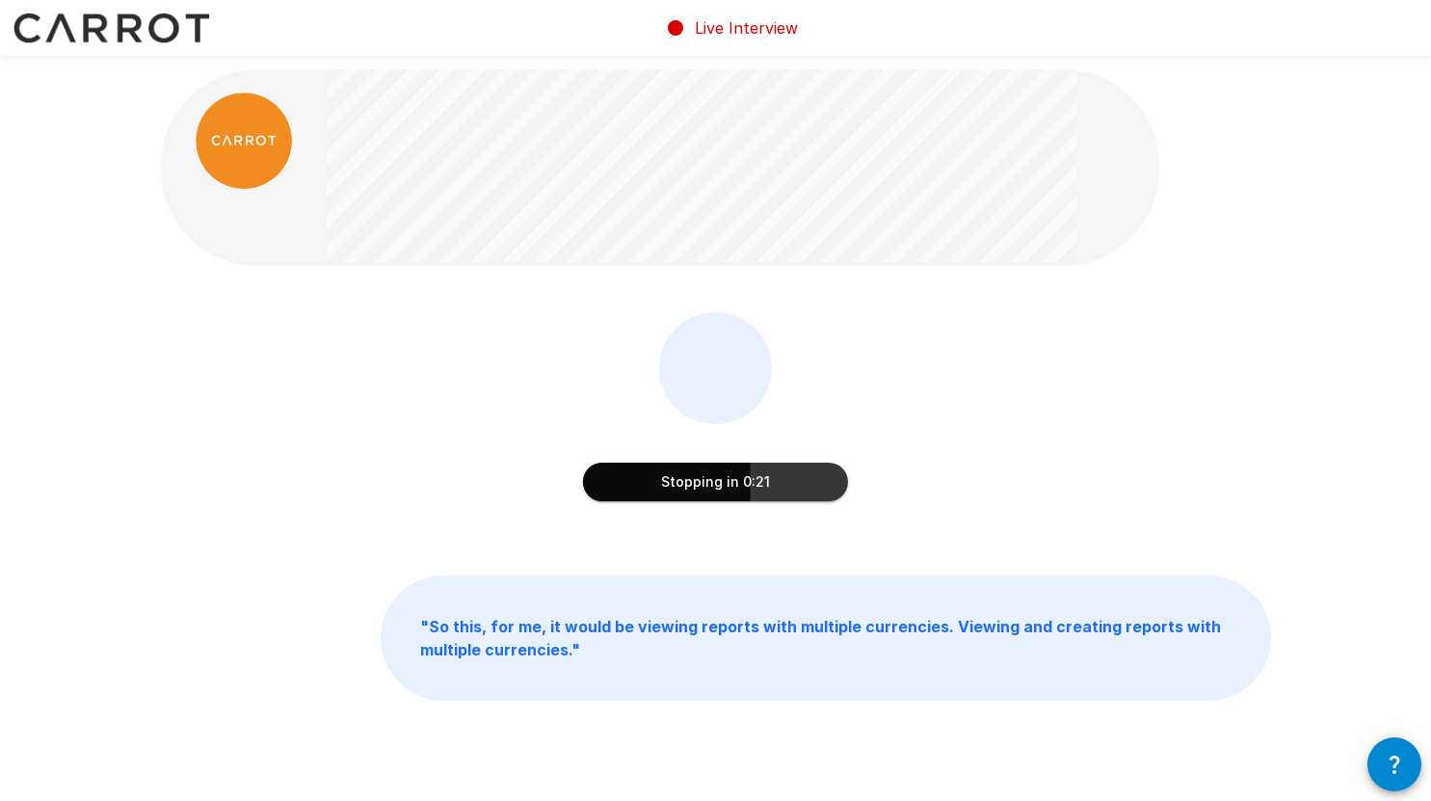
click at [696, 486] on button "Stopping in 0:21" at bounding box center [715, 482] width 265 height 39
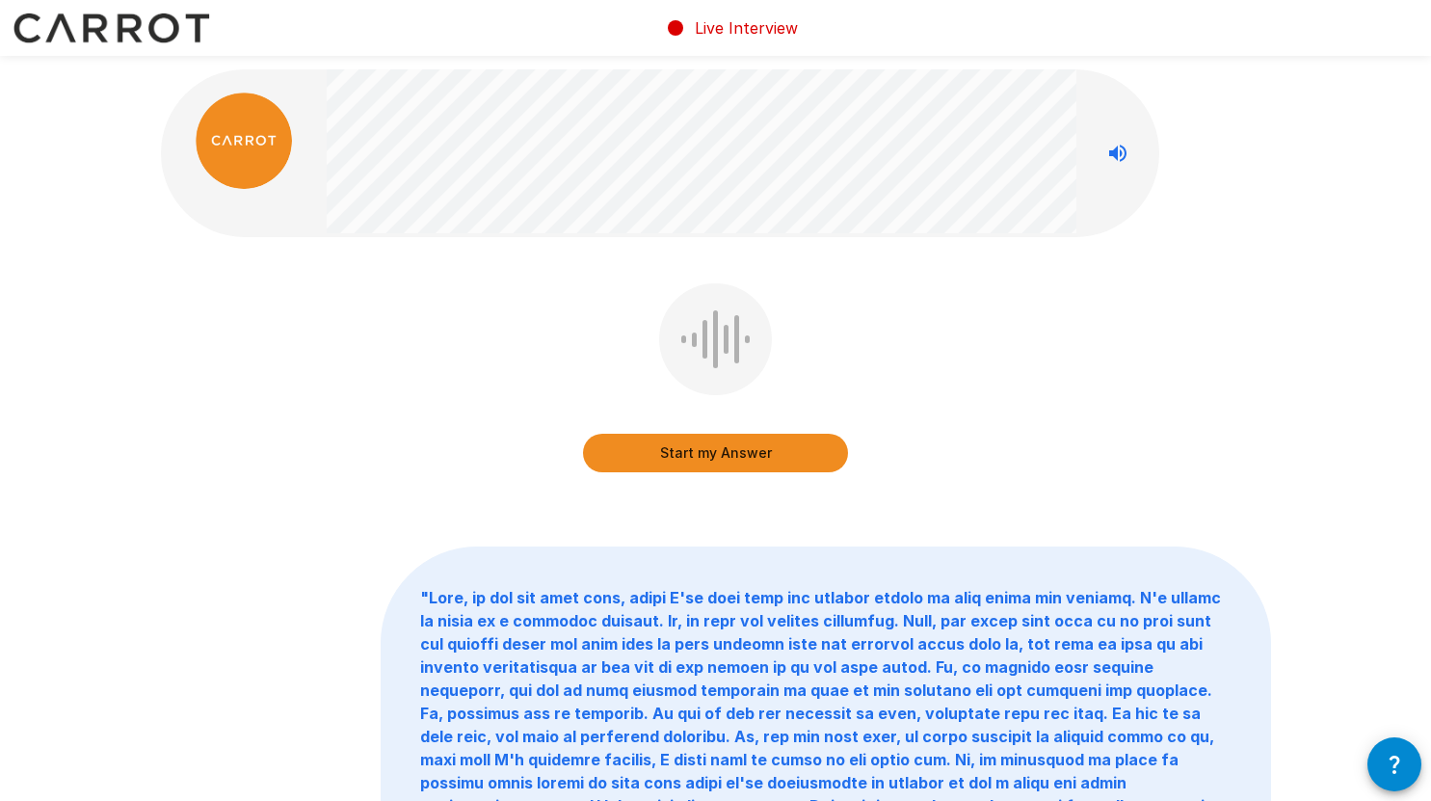
click at [661, 463] on button "Start my Answer" at bounding box center [715, 453] width 265 height 39
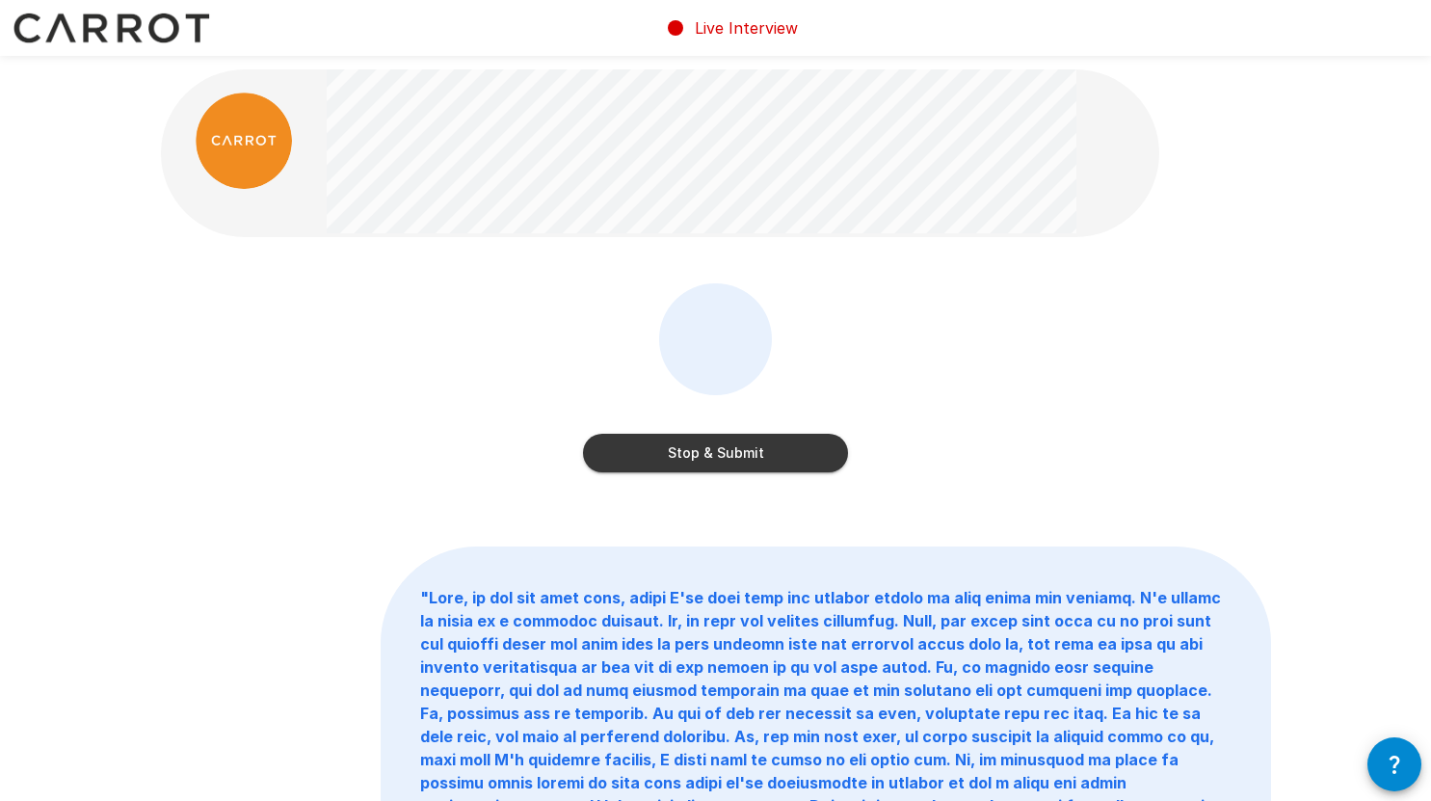
click at [661, 463] on button "Stop & Submit" at bounding box center [715, 453] width 265 height 39
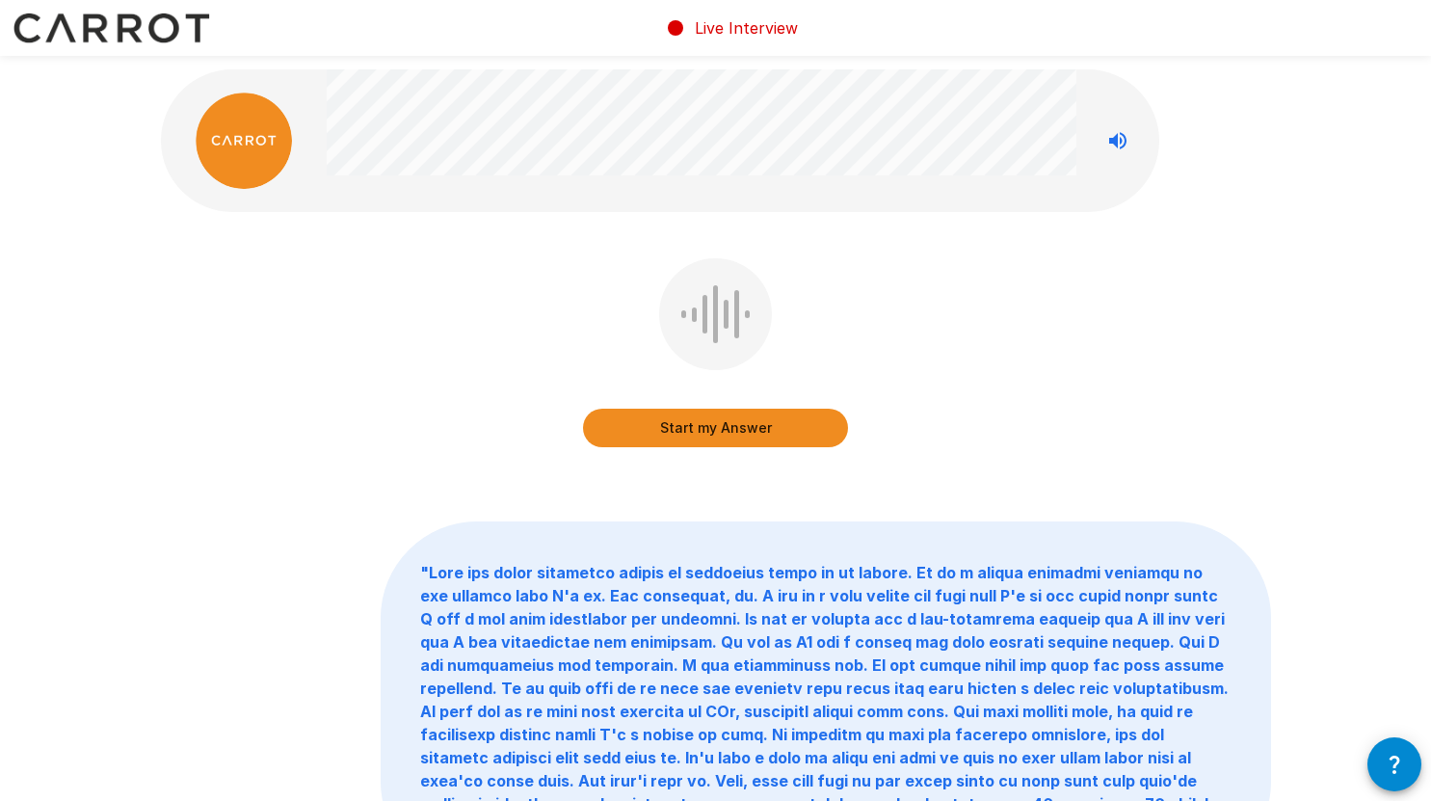
click at [710, 427] on button "Start my Answer" at bounding box center [715, 428] width 265 height 39
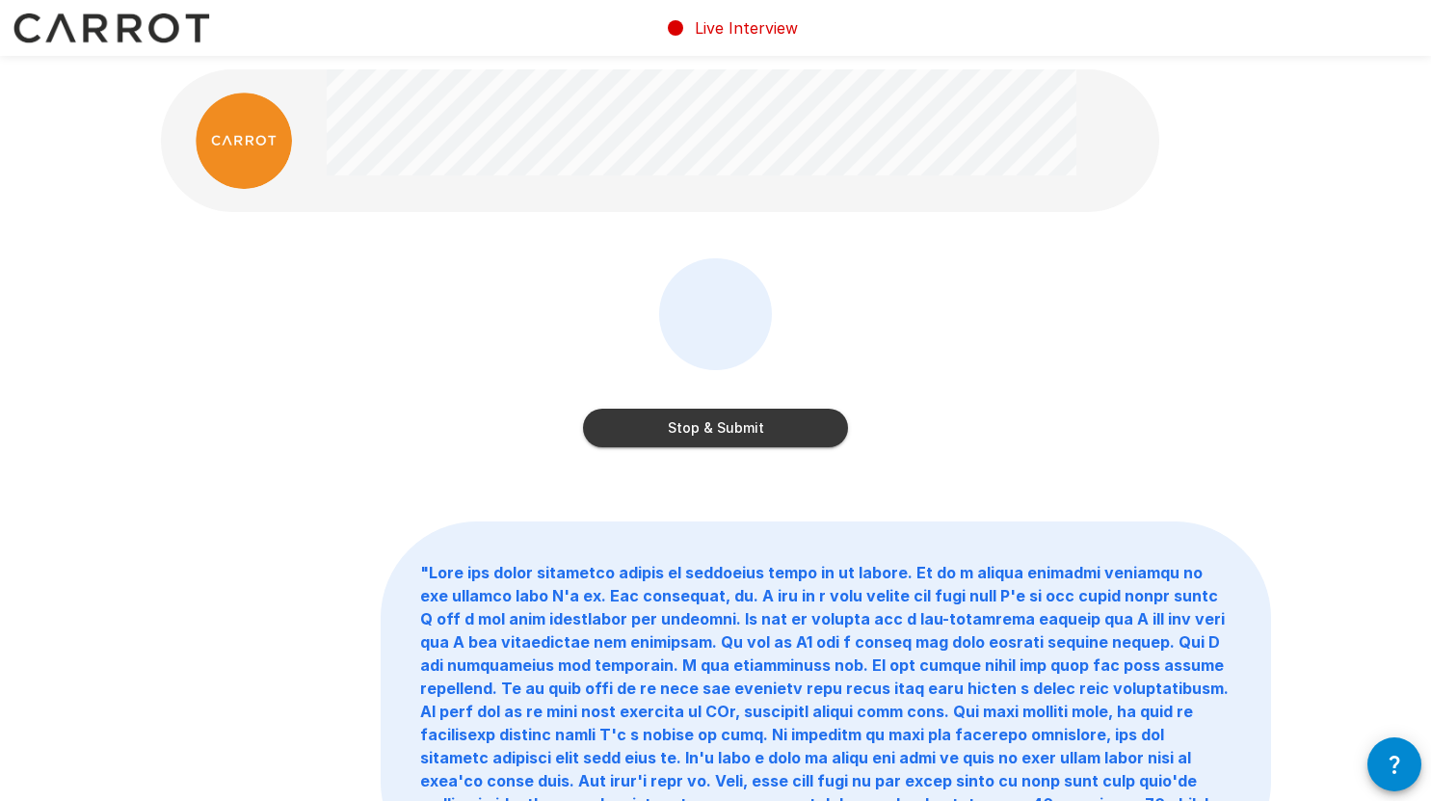
click at [710, 427] on button "Stop & Submit" at bounding box center [715, 428] width 265 height 39
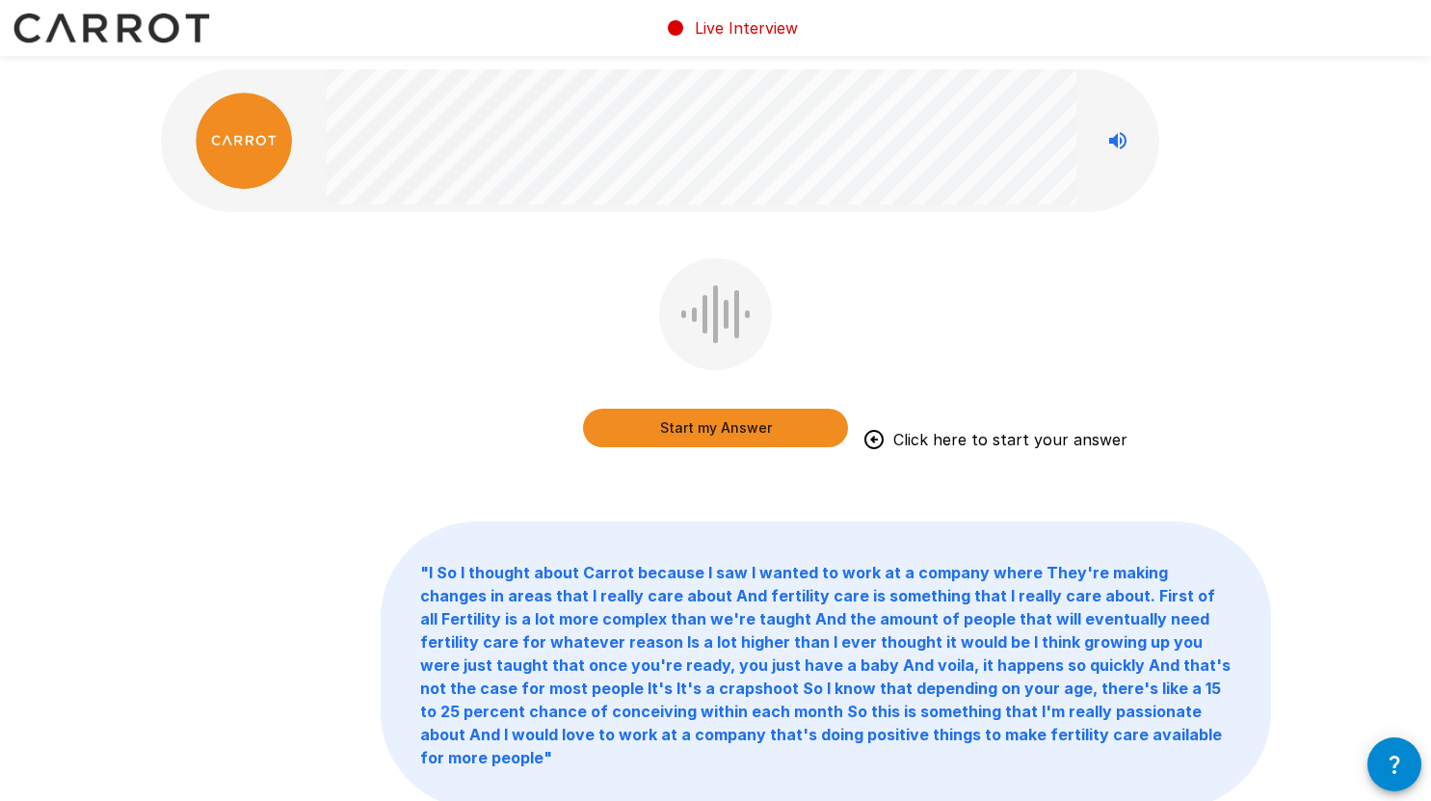
click at [710, 427] on button "Start my Answer" at bounding box center [715, 428] width 265 height 39
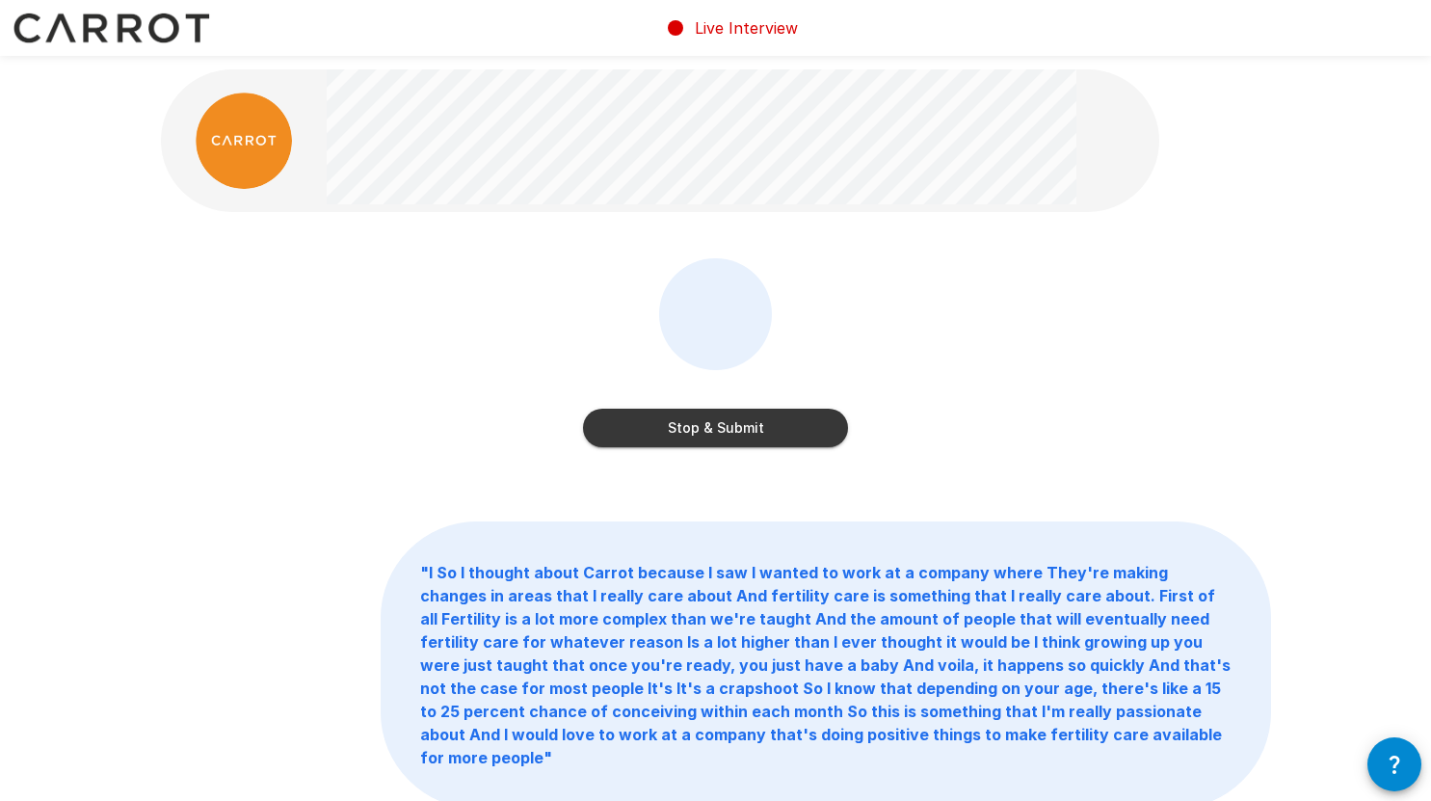
click at [710, 427] on button "Stop & Submit" at bounding box center [715, 428] width 265 height 39
